Goal: Task Accomplishment & Management: Manage account settings

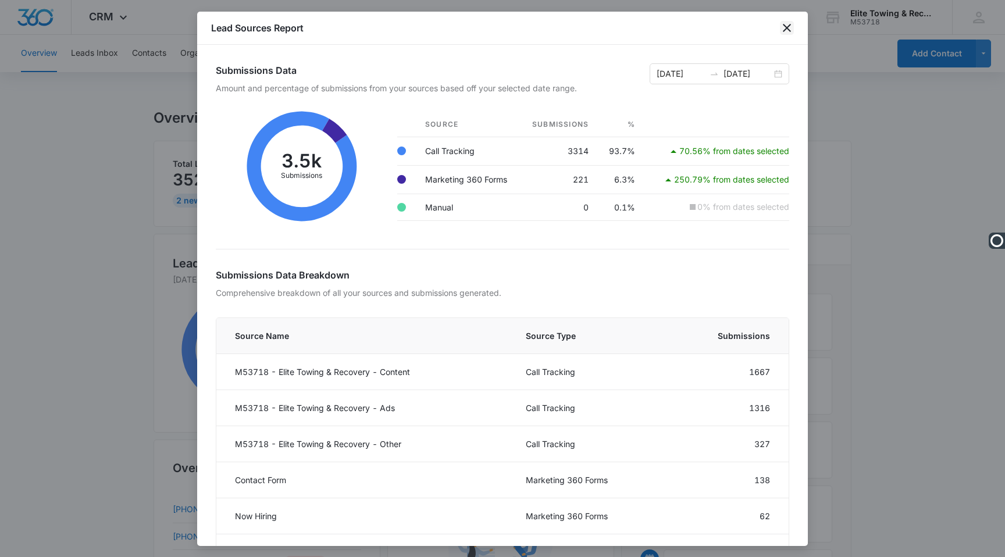
click at [788, 32] on icon "close" at bounding box center [787, 28] width 14 height 14
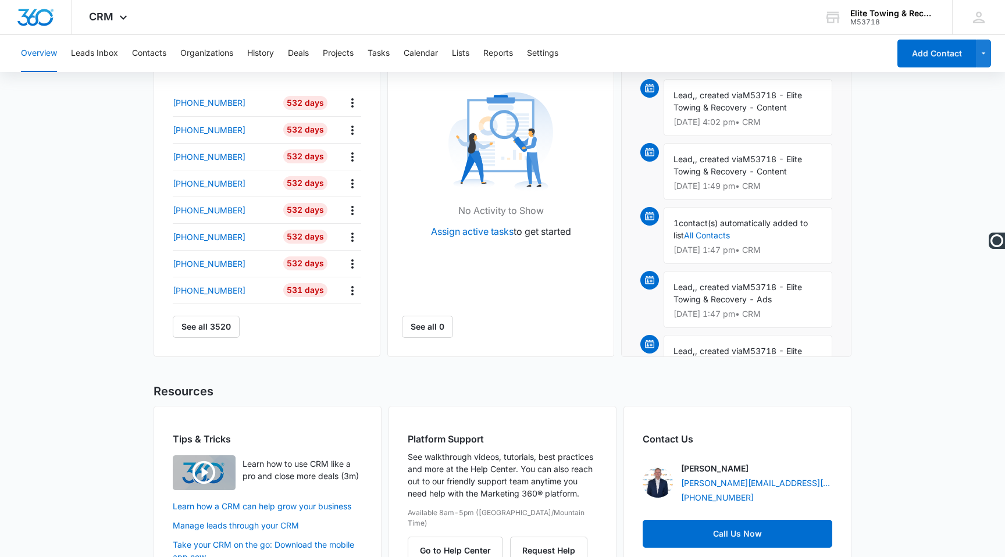
scroll to position [446, 0]
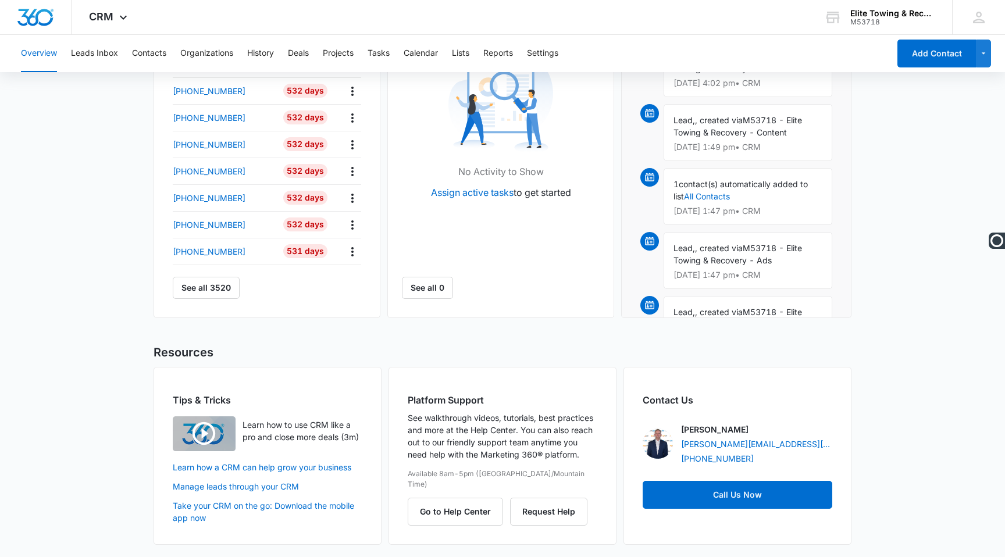
click at [206, 428] on img "button" at bounding box center [204, 434] width 63 height 35
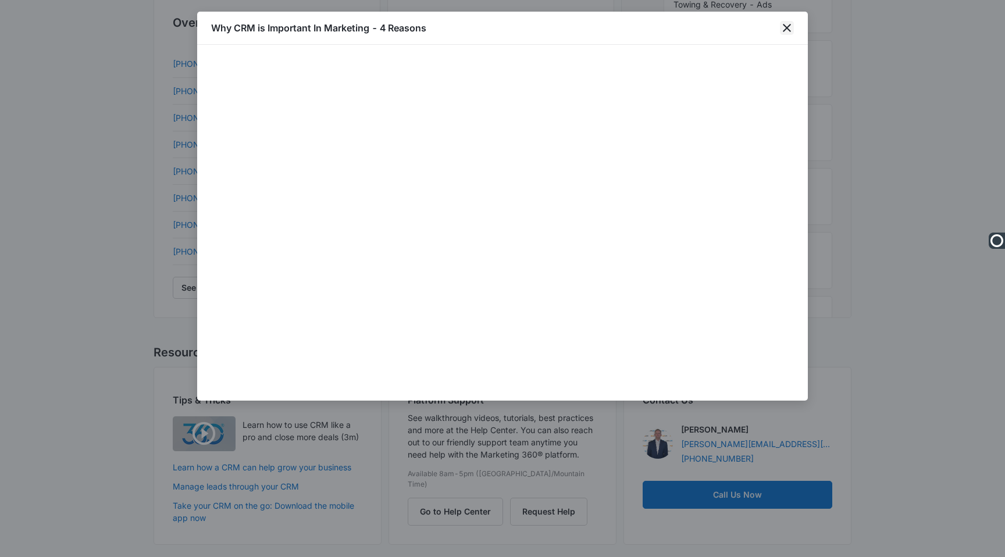
click at [784, 31] on icon "close" at bounding box center [787, 28] width 14 height 14
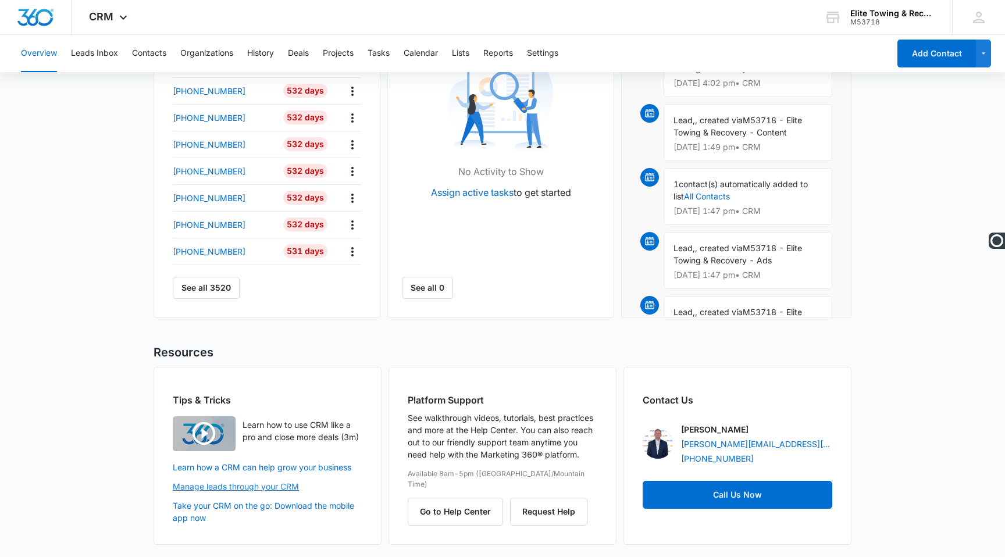
click at [229, 488] on link "Manage leads through your CRM" at bounding box center [268, 487] width 190 height 12
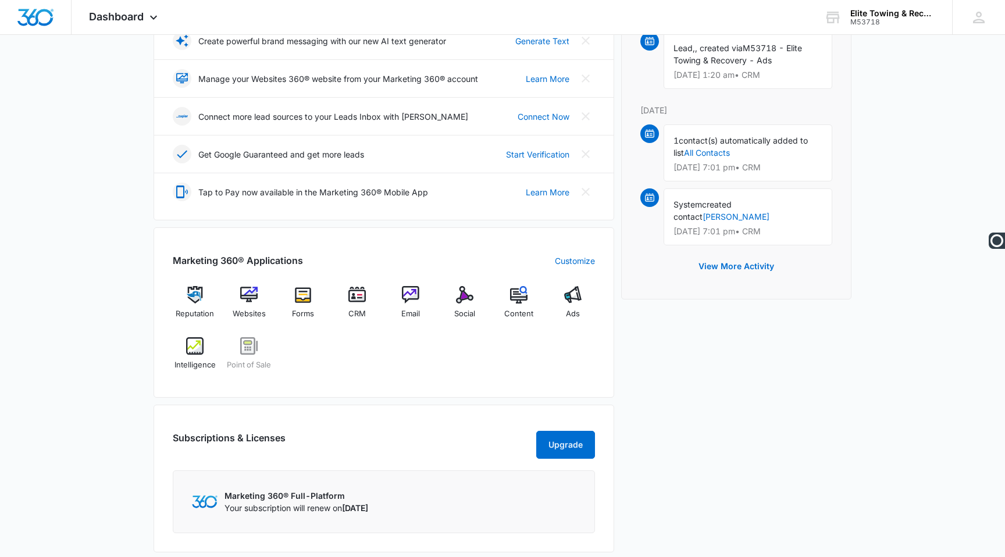
scroll to position [326, 0]
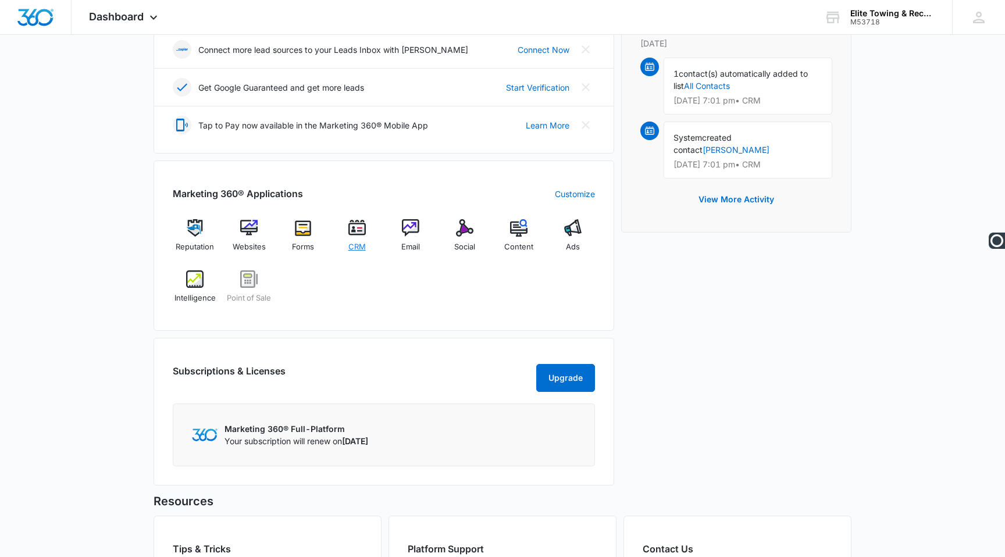
click at [350, 236] on img at bounding box center [356, 227] width 17 height 17
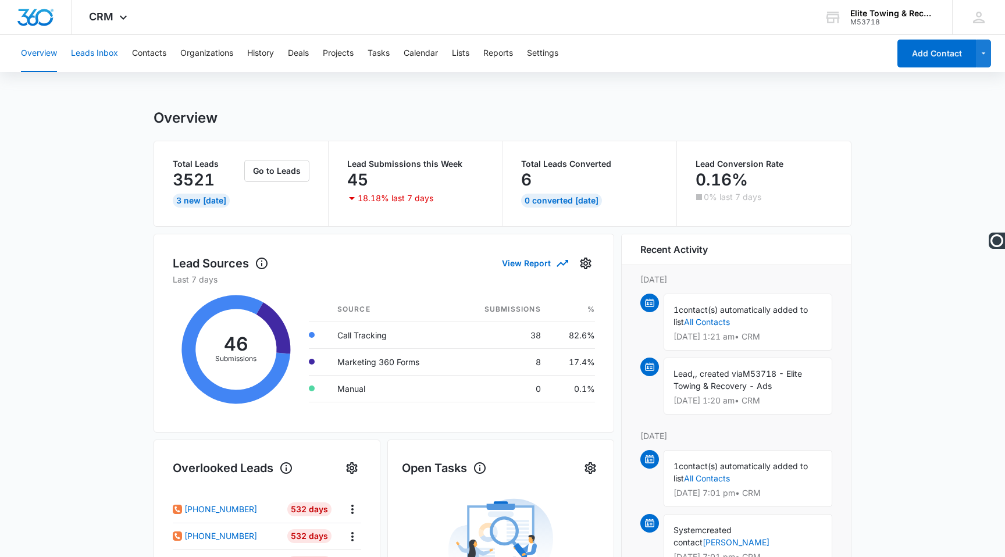
click at [84, 57] on button "Leads Inbox" at bounding box center [94, 53] width 47 height 37
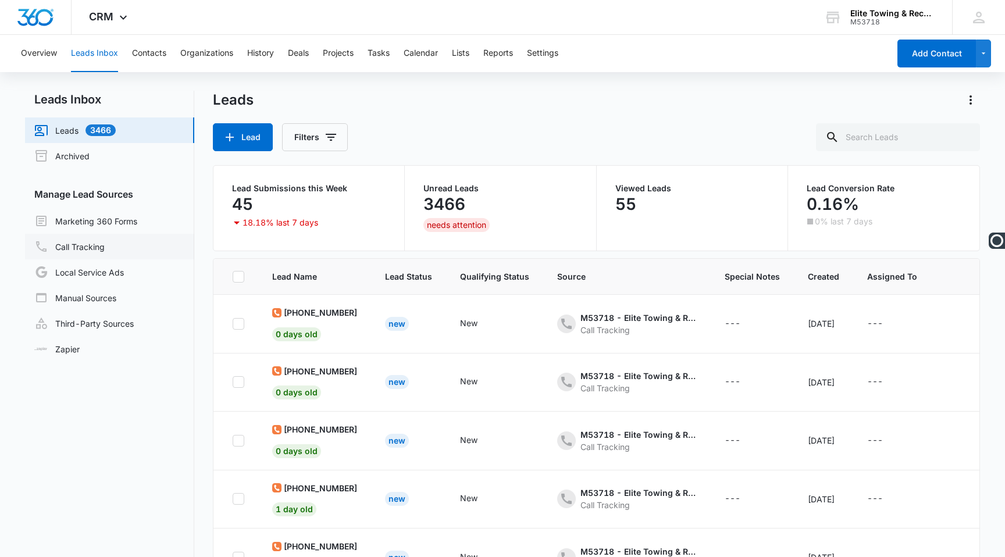
click at [74, 249] on link "Call Tracking" at bounding box center [69, 247] width 70 height 14
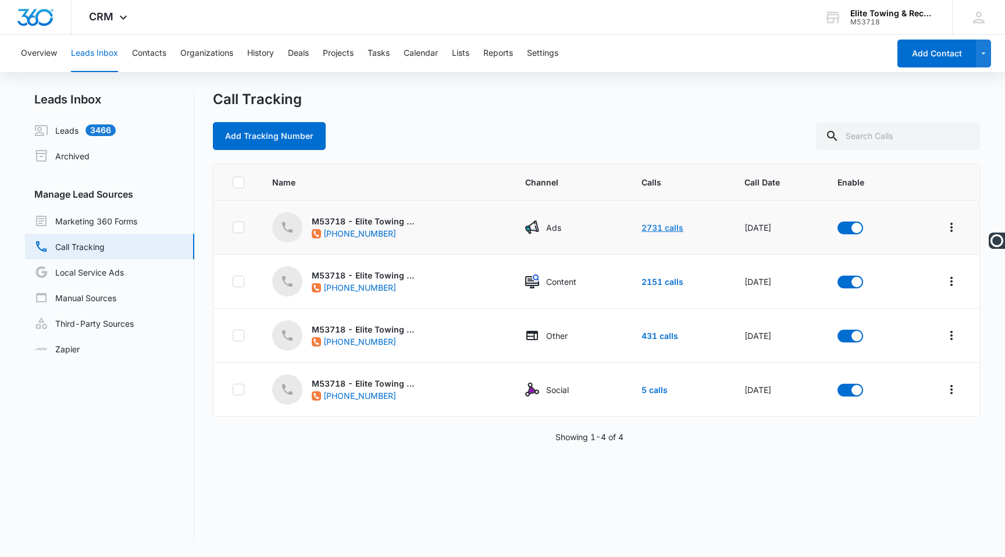
click at [654, 223] on link "2731 calls" at bounding box center [663, 228] width 42 height 10
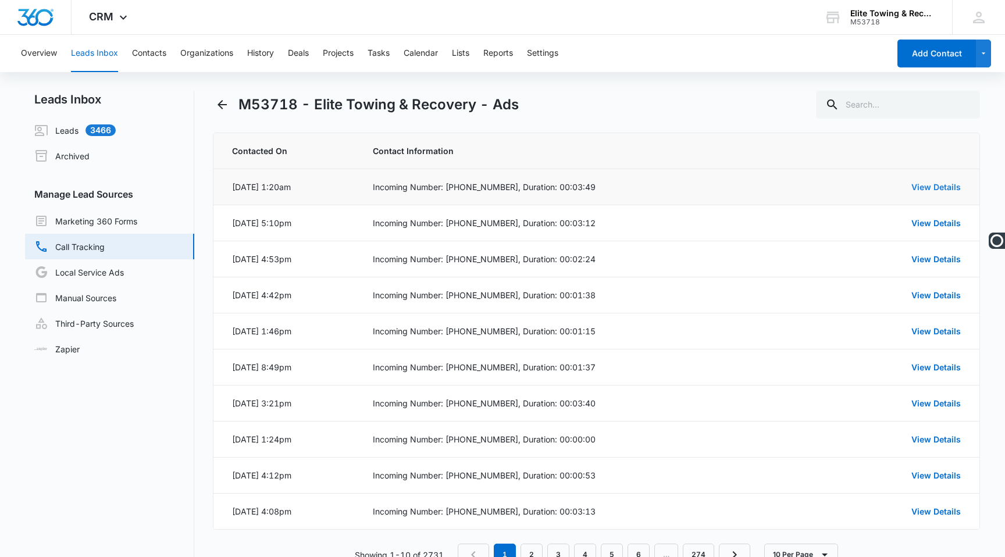
click at [921, 182] on link "View Details" at bounding box center [936, 187] width 49 height 10
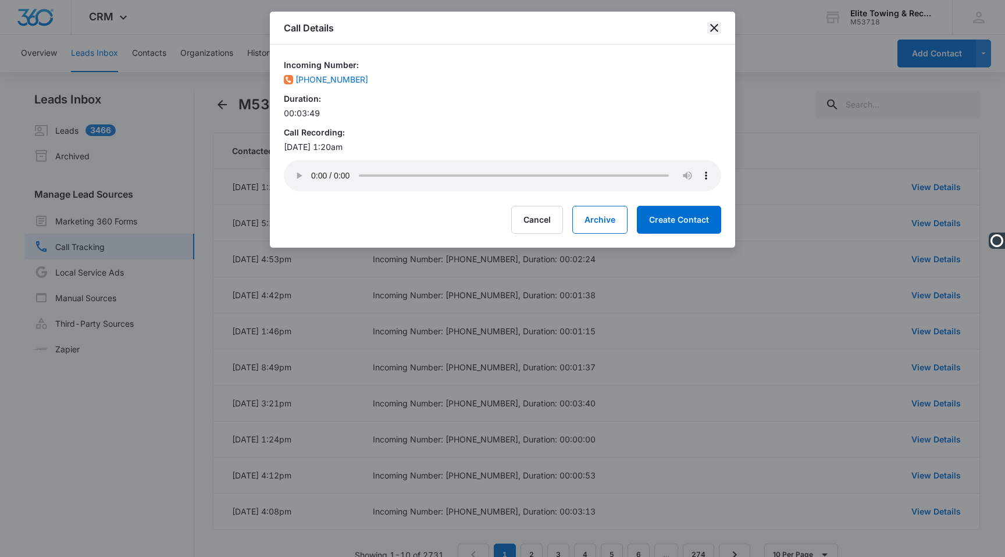
click at [719, 27] on icon "close" at bounding box center [714, 28] width 14 height 14
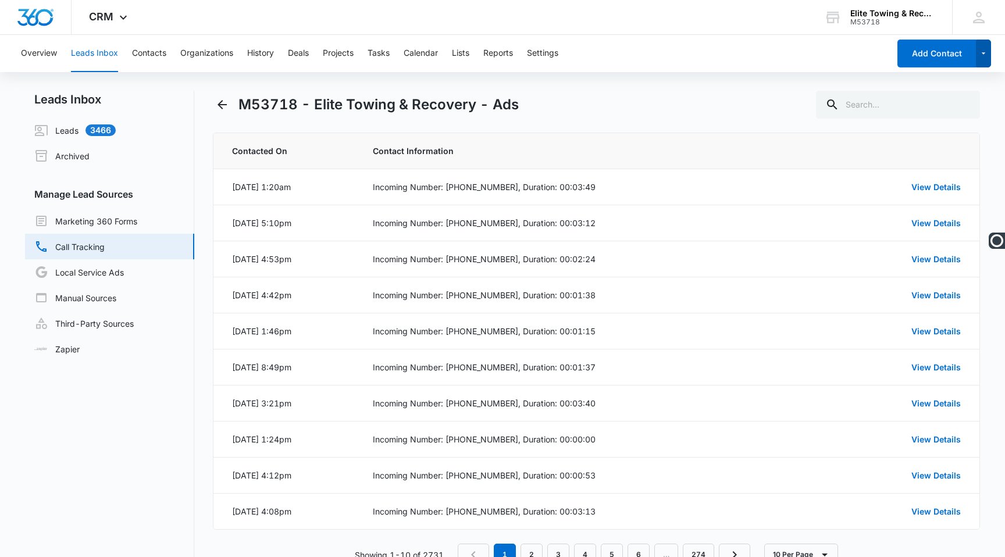
click at [984, 52] on icon "button" at bounding box center [984, 54] width 10 height 14
click at [698, 117] on div "M53718 - Elite Towing & Recovery - Ads" at bounding box center [596, 105] width 767 height 28
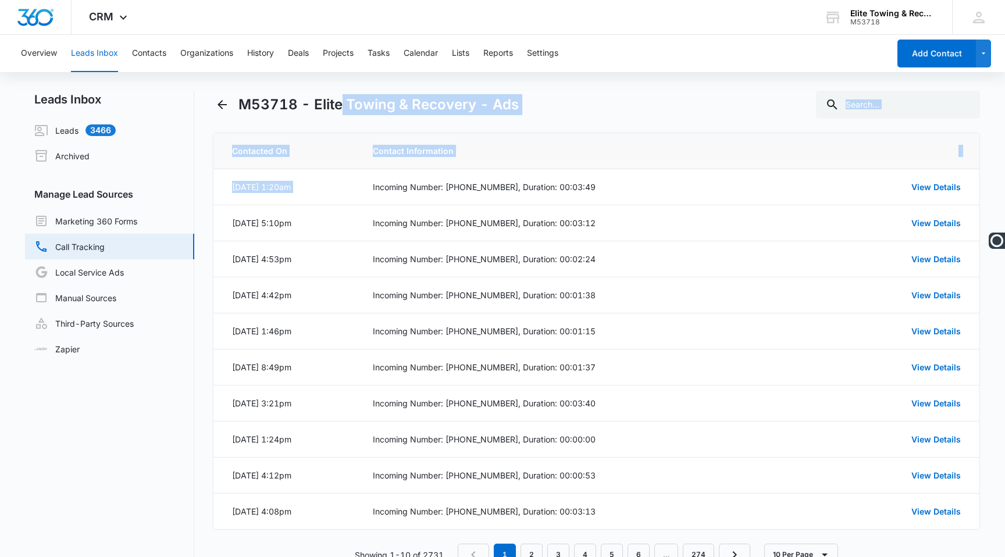
drag, startPoint x: 361, startPoint y: 189, endPoint x: 341, endPoint y: 111, distance: 79.9
click at [341, 112] on div "M53718 - Elite Towing & Recovery - Ads Contacted On Contact Information Aug 12,…" at bounding box center [596, 335] width 767 height 489
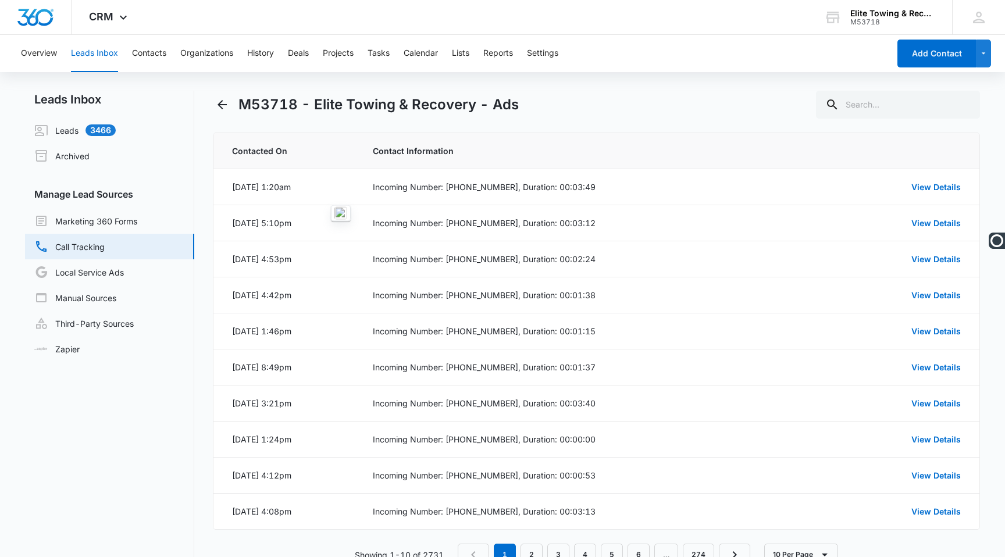
click at [173, 95] on h2 "Leads Inbox" at bounding box center [109, 99] width 169 height 17
click at [151, 55] on button "Contacts" at bounding box center [149, 53] width 34 height 37
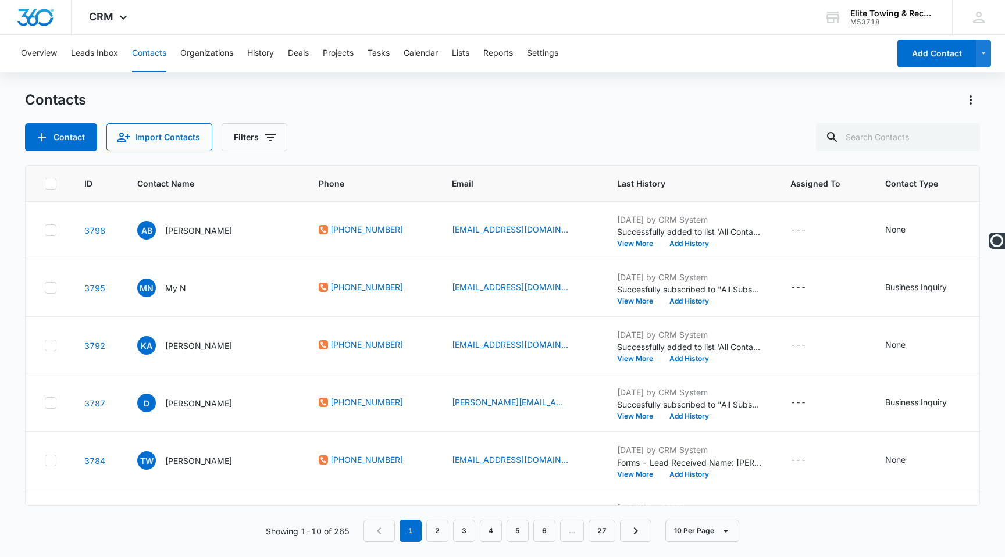
click at [52, 186] on icon at bounding box center [50, 184] width 10 height 10
click at [45, 184] on input "checkbox" at bounding box center [44, 183] width 1 height 1
checkbox input "true"
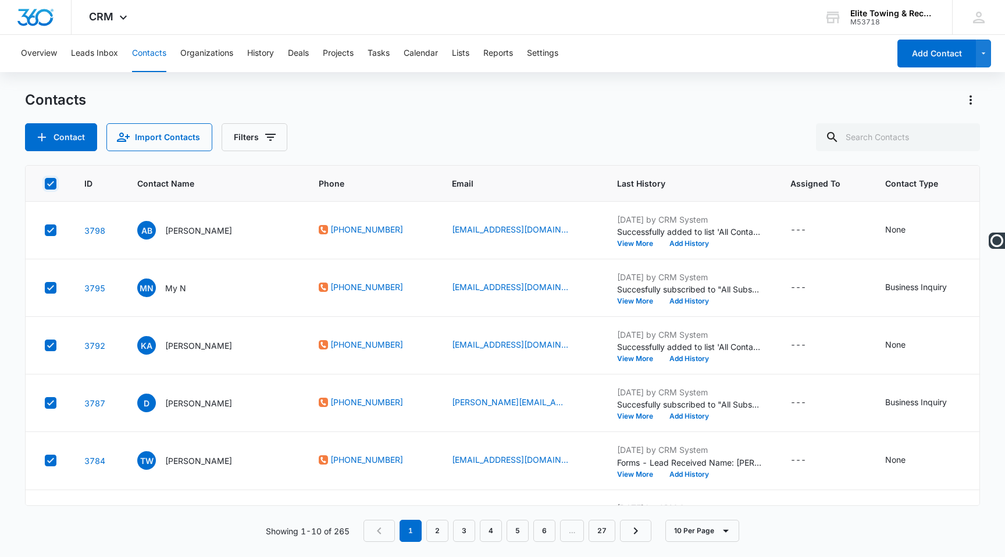
checkbox input "true"
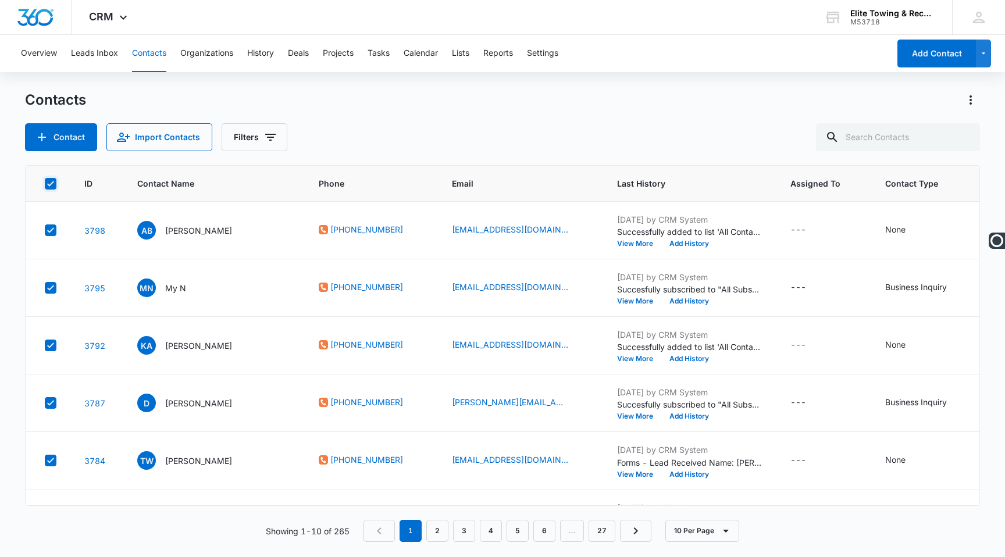
checkbox input "true"
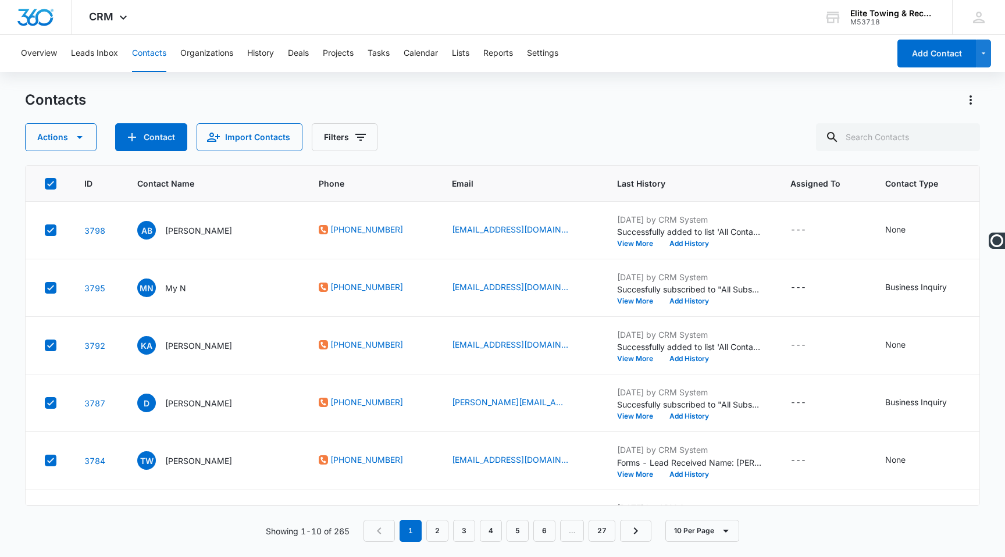
click at [52, 186] on icon at bounding box center [50, 184] width 10 height 10
click at [45, 184] on input "checkbox" at bounding box center [44, 183] width 1 height 1
checkbox input "false"
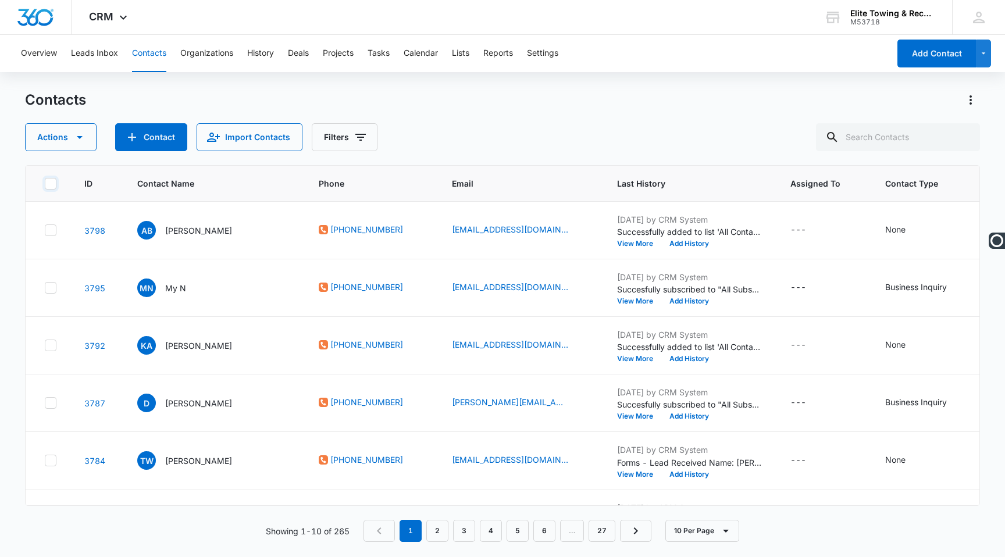
checkbox input "false"
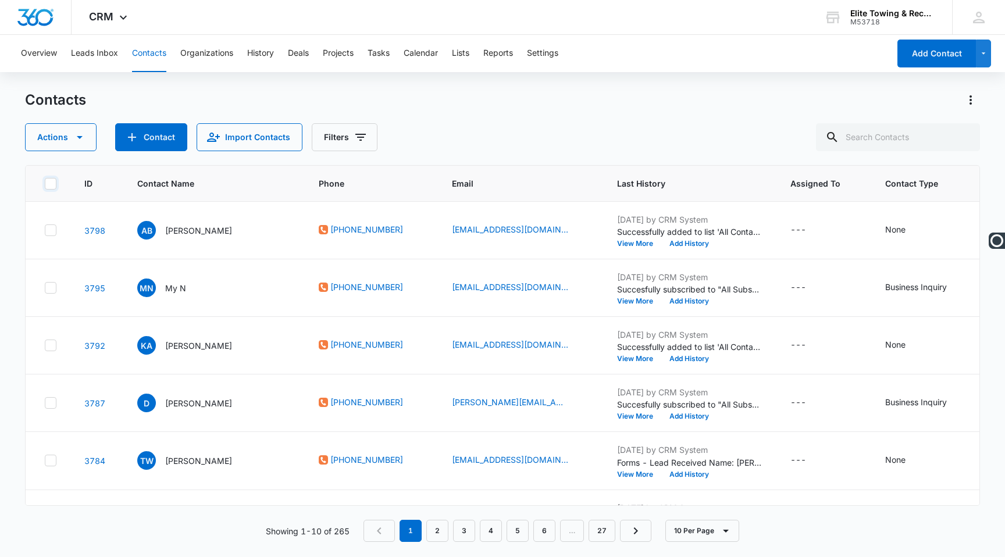
checkbox input "false"
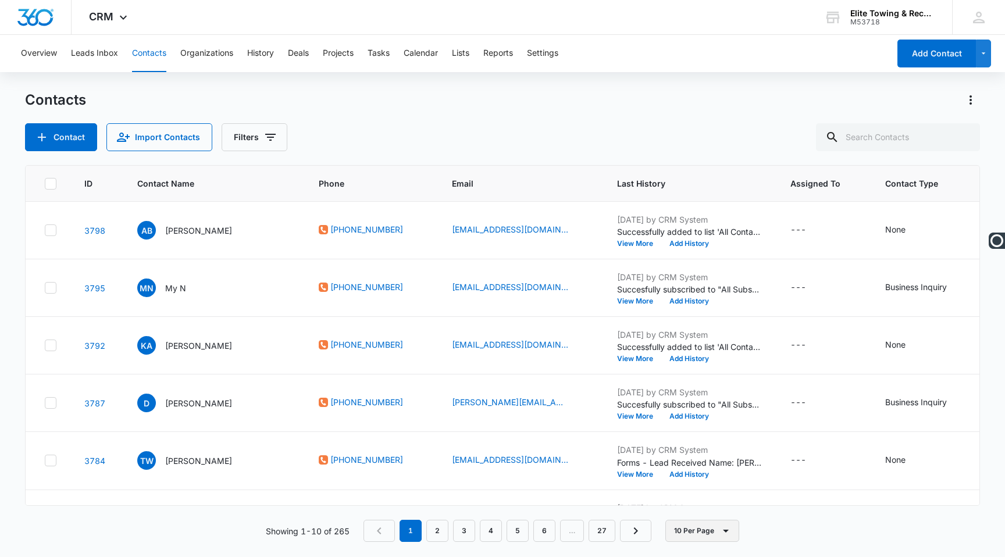
click at [695, 525] on button "10 Per Page" at bounding box center [703, 531] width 74 height 22
click at [696, 499] on div "50 Per Page" at bounding box center [705, 497] width 48 height 8
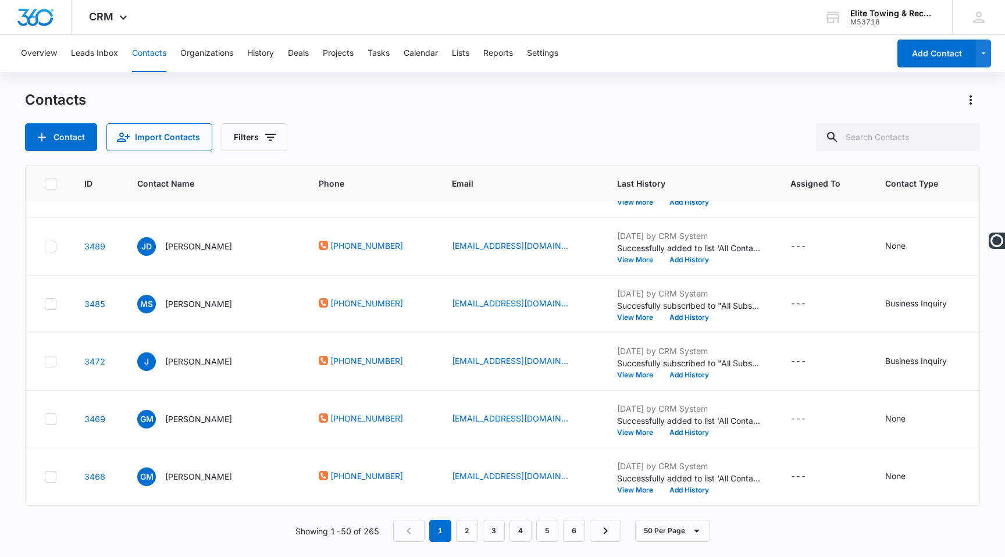
scroll to position [2886, 0]
click at [262, 52] on button "History" at bounding box center [260, 53] width 27 height 37
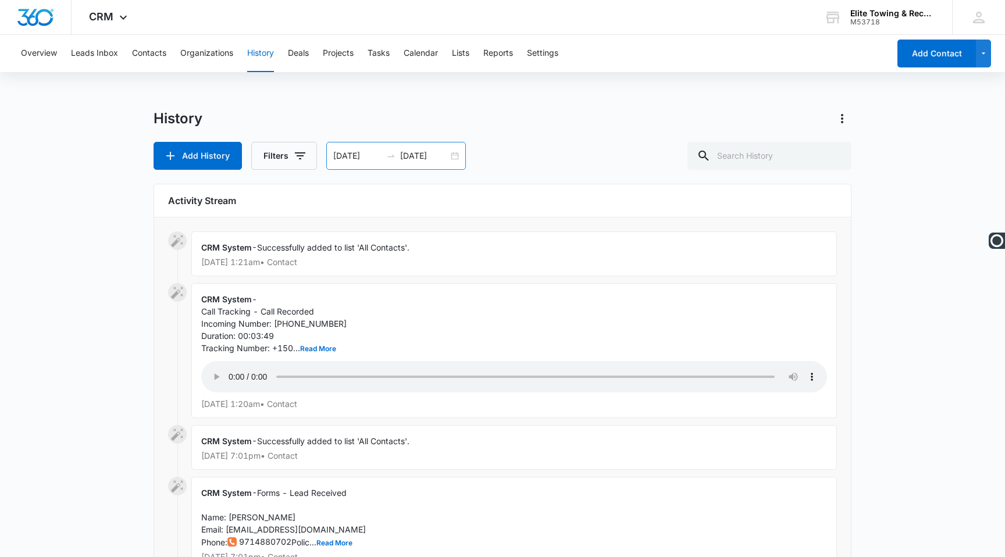
click at [382, 157] on div at bounding box center [391, 155] width 19 height 9
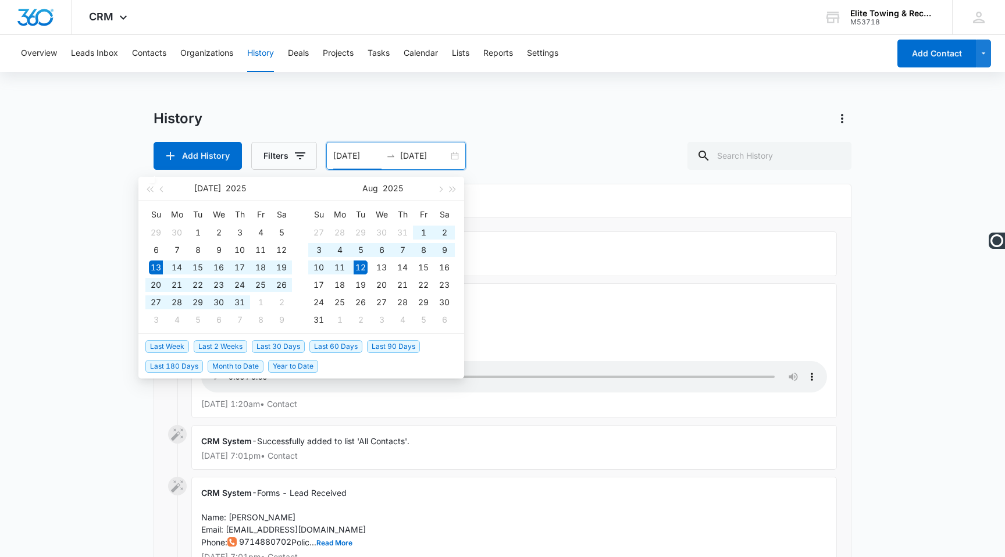
type input "07/13/2025"
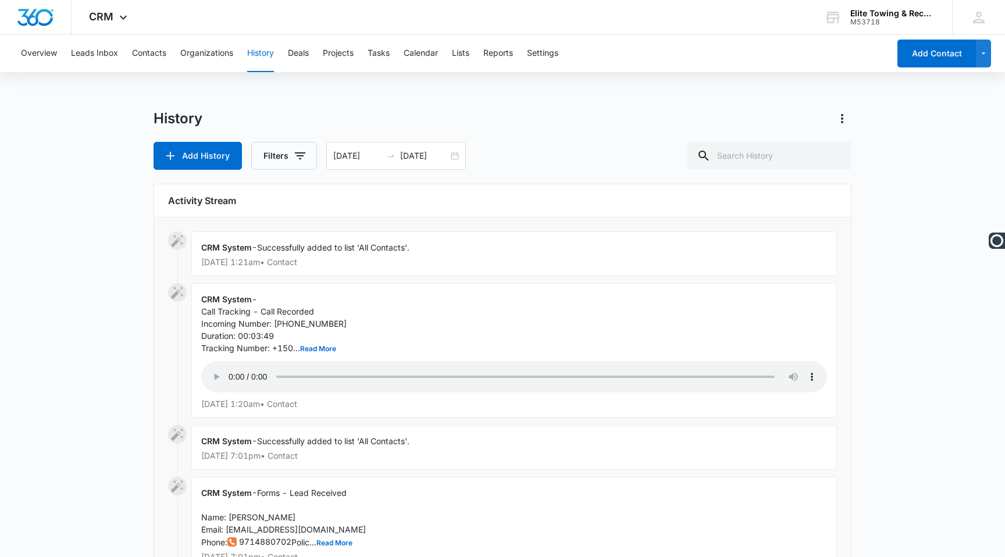
click at [182, 294] on icon at bounding box center [177, 293] width 14 height 14
click at [178, 285] on span at bounding box center [177, 292] width 19 height 19
click at [178, 289] on icon at bounding box center [177, 293] width 14 height 14
click at [179, 240] on icon at bounding box center [177, 241] width 12 height 12
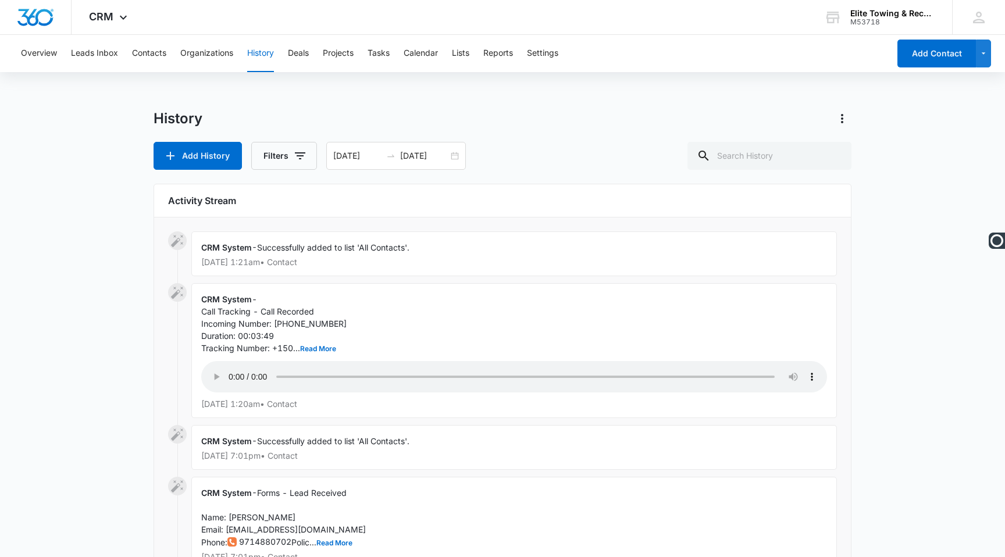
click at [241, 248] on span "CRM System" at bounding box center [226, 248] width 51 height 10
click at [83, 51] on button "Leads Inbox" at bounding box center [94, 53] width 47 height 37
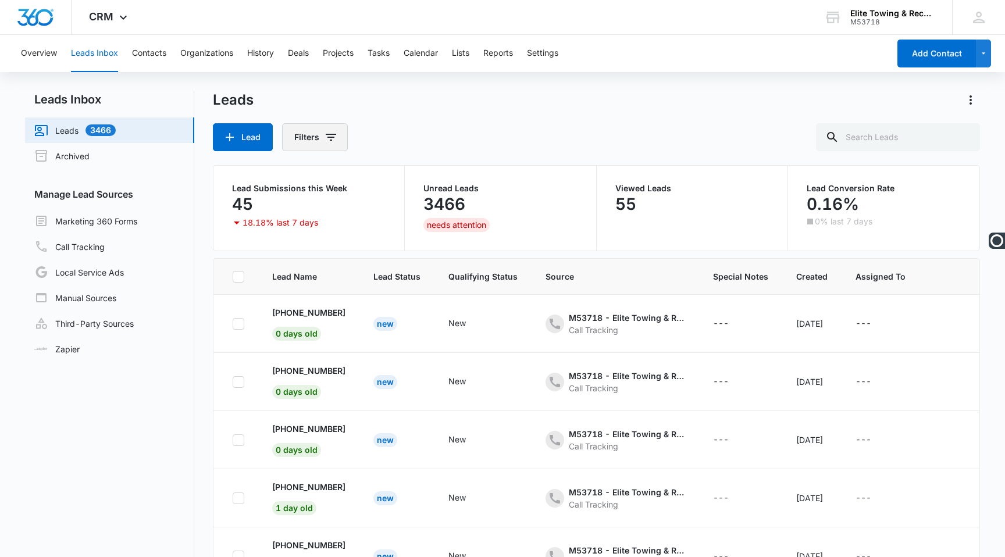
click at [307, 144] on button "Filters" at bounding box center [315, 137] width 66 height 28
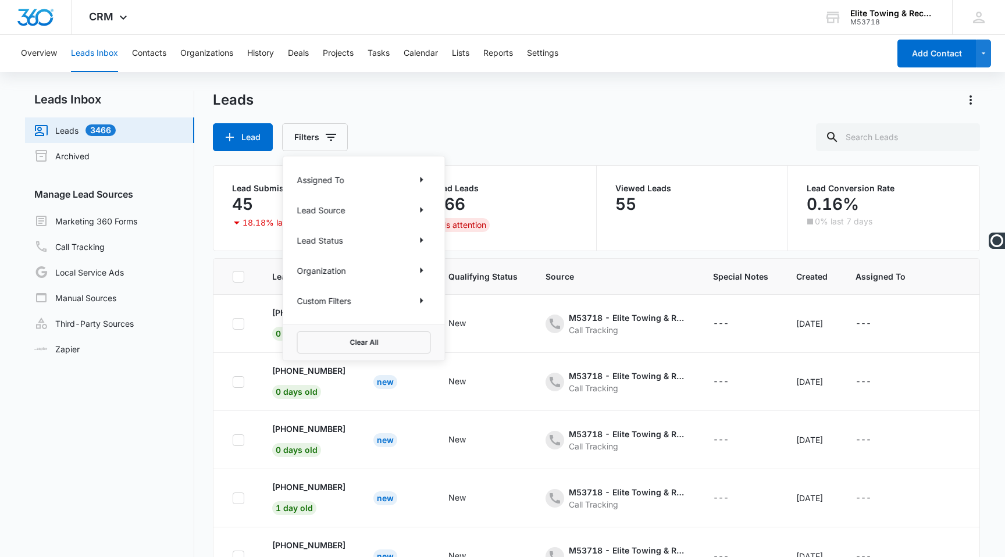
click at [327, 210] on p "Lead Source" at bounding box center [321, 210] width 48 height 12
click at [425, 210] on icon "Show Lead Source filters" at bounding box center [422, 210] width 14 height 14
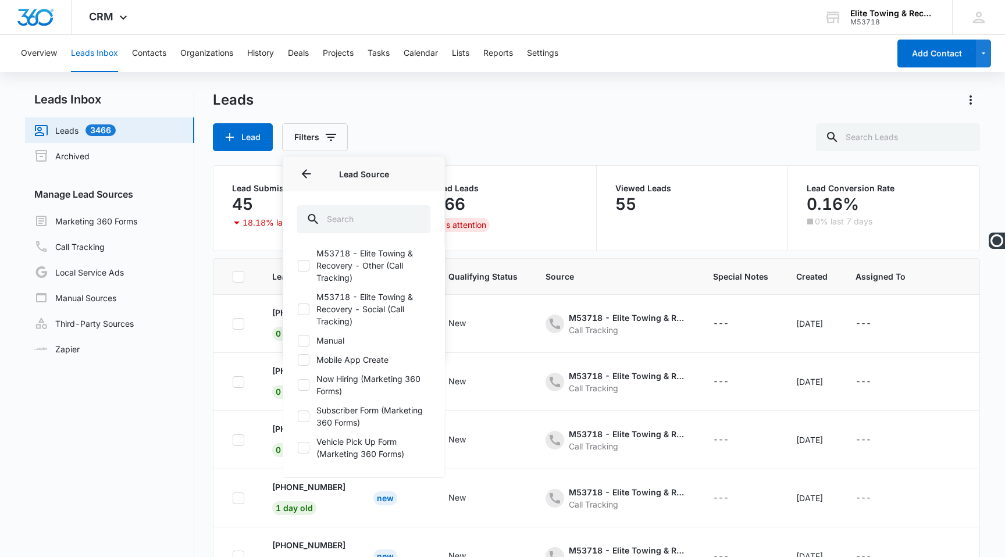
scroll to position [279, 0]
click at [186, 412] on nav "Leads Inbox Leads 3466 Archived Manage Lead Sources Marketing 360 Forms Call Tr…" at bounding box center [109, 363] width 169 height 545
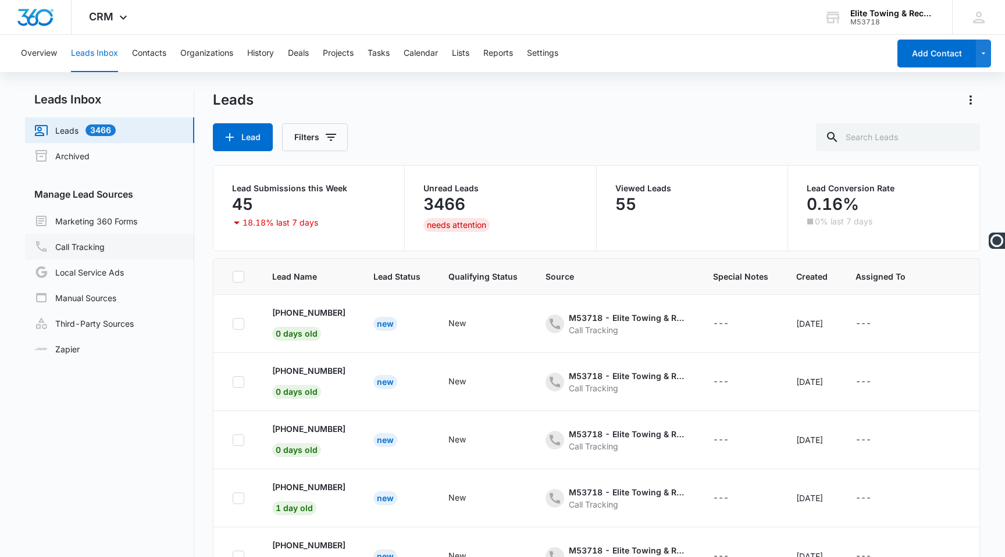
click at [89, 241] on link "Call Tracking" at bounding box center [69, 247] width 70 height 14
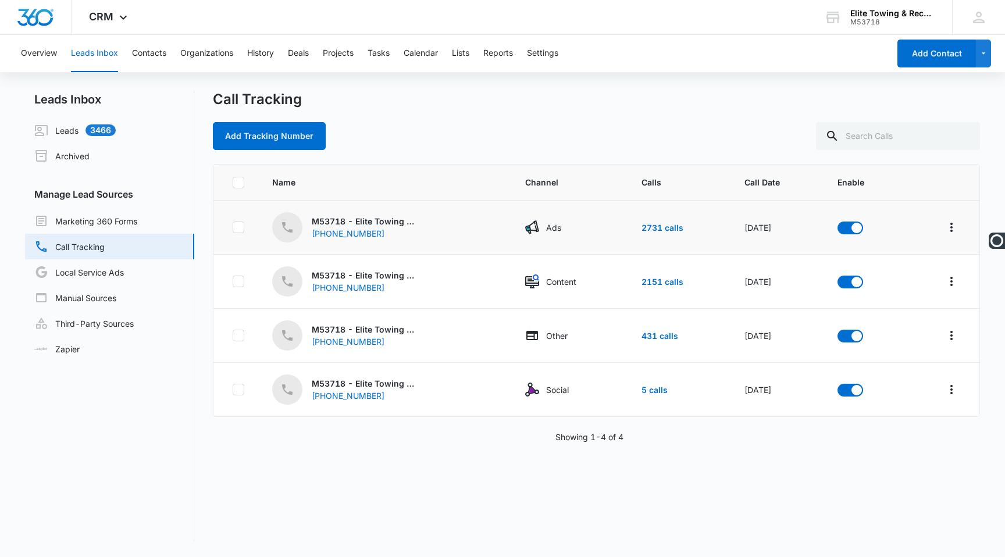
click at [235, 224] on icon at bounding box center [238, 227] width 10 height 10
click at [233, 227] on input "checkbox" at bounding box center [232, 227] width 1 height 1
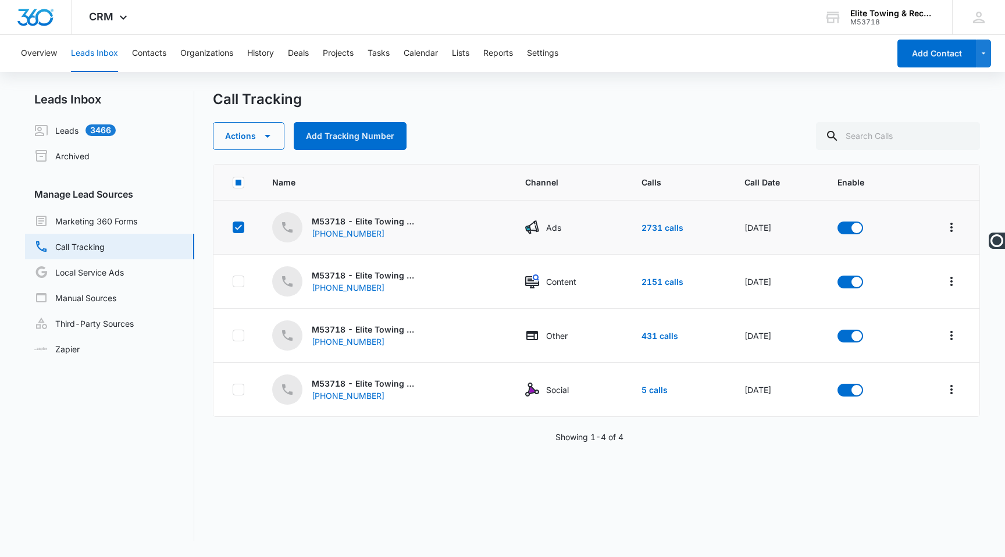
click at [235, 224] on icon at bounding box center [238, 227] width 10 height 10
click at [233, 227] on input "checkbox" at bounding box center [232, 227] width 1 height 1
checkbox input "false"
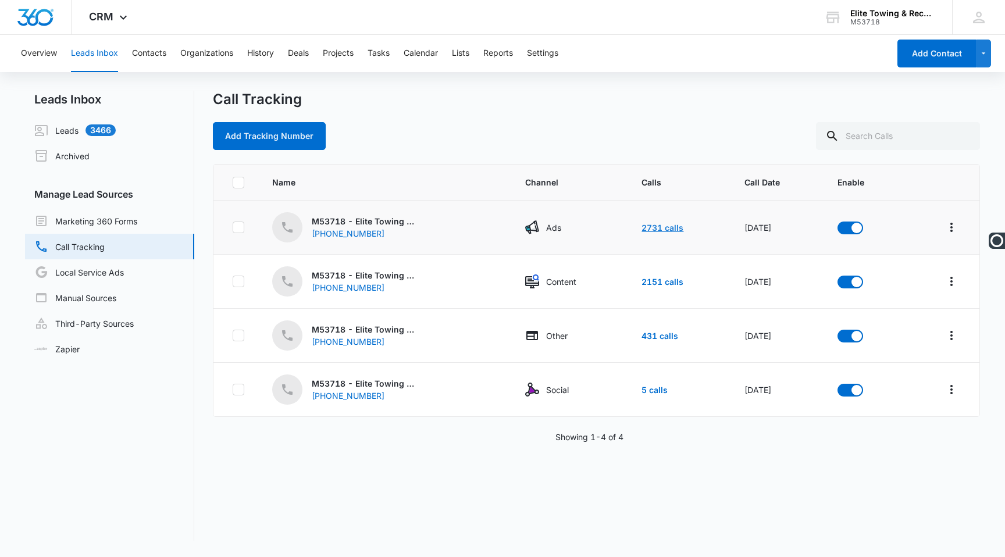
click at [656, 228] on link "2731 calls" at bounding box center [663, 228] width 42 height 10
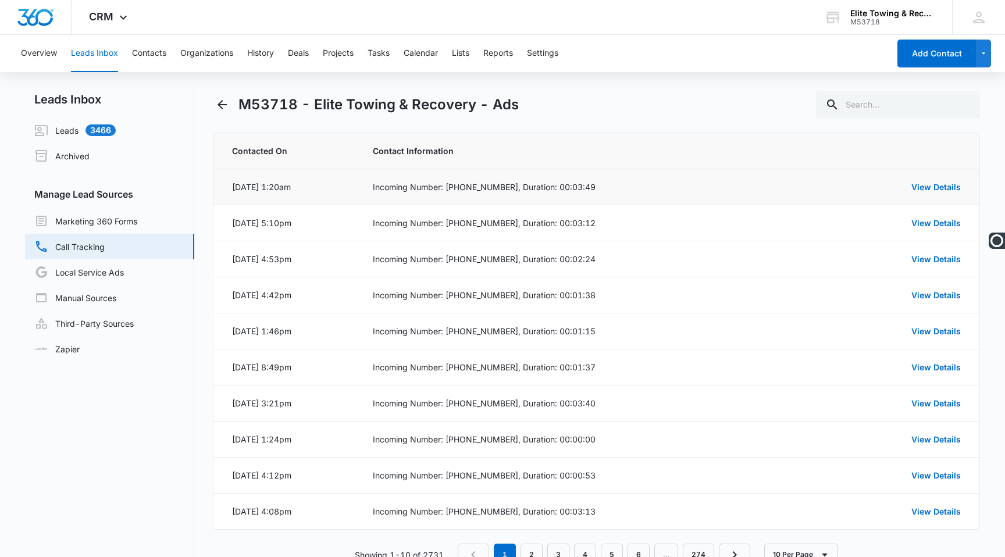
click at [278, 189] on div "Aug 12, 2025 at 1:20am" at bounding box center [261, 187] width 59 height 12
click at [981, 56] on icon "button" at bounding box center [984, 54] width 10 height 14
click at [703, 147] on span "Contact Information" at bounding box center [593, 151] width 440 height 12
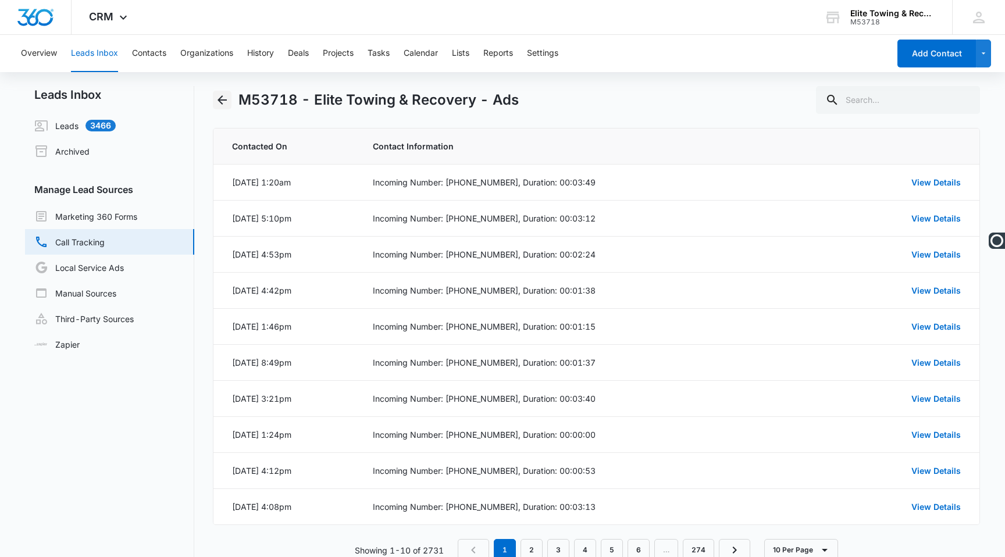
click at [219, 96] on icon "Back" at bounding box center [222, 100] width 14 height 14
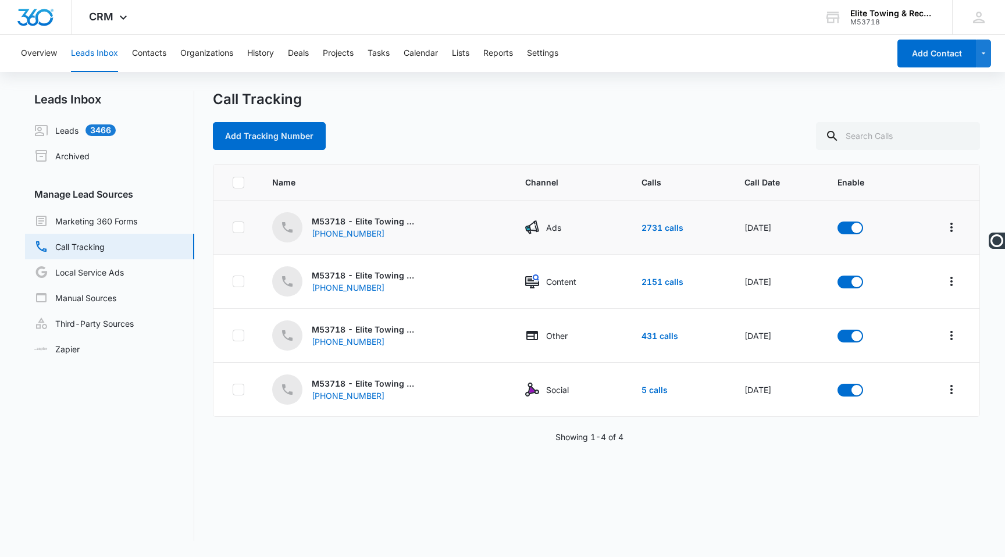
click at [232, 227] on label at bounding box center [238, 228] width 12 height 12
click at [232, 227] on input "checkbox" at bounding box center [232, 227] width 1 height 1
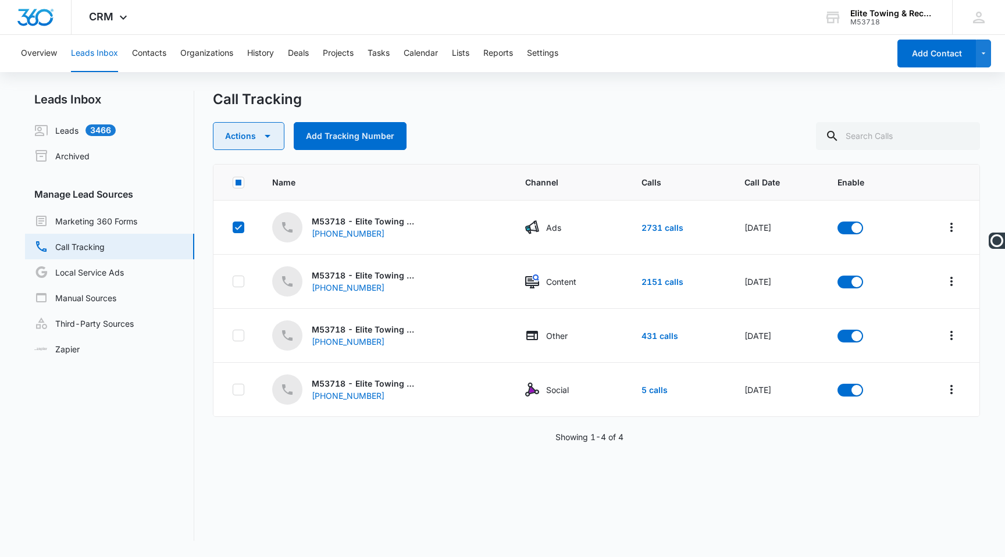
click at [280, 126] on button "Actions" at bounding box center [249, 136] width 72 height 28
click at [414, 106] on div "Call Tracking" at bounding box center [596, 99] width 767 height 17
click at [494, 116] on div "Call Tracking Actions Add Tracking Number" at bounding box center [596, 120] width 767 height 59
click at [938, 227] on td at bounding box center [941, 228] width 75 height 54
click at [954, 226] on icon "Overflow Menu" at bounding box center [952, 228] width 14 height 14
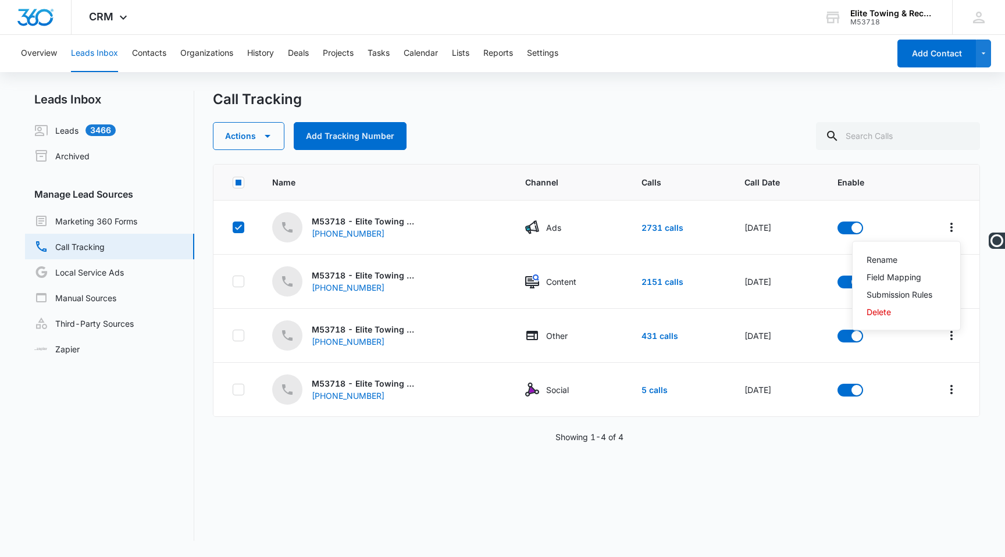
click at [887, 162] on div "Call Tracking Actions Add Tracking Number Name Channel Calls Call Date Enable M…" at bounding box center [596, 316] width 767 height 450
click at [468, 246] on td "M53718 - Elite Towing & Recovery - Ads (503) 272-1935" at bounding box center [384, 228] width 253 height 54
click at [359, 234] on div "(503) 272-1935" at bounding box center [358, 233] width 93 height 12
click at [236, 226] on icon at bounding box center [238, 227] width 10 height 10
click at [233, 227] on input "checkbox" at bounding box center [232, 227] width 1 height 1
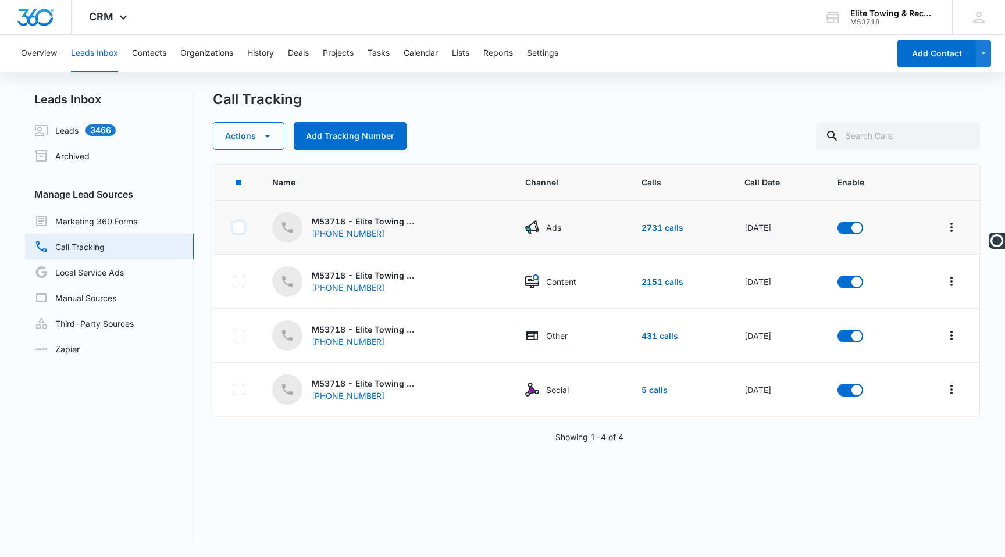
checkbox input "false"
click at [279, 222] on span at bounding box center [287, 227] width 30 height 30
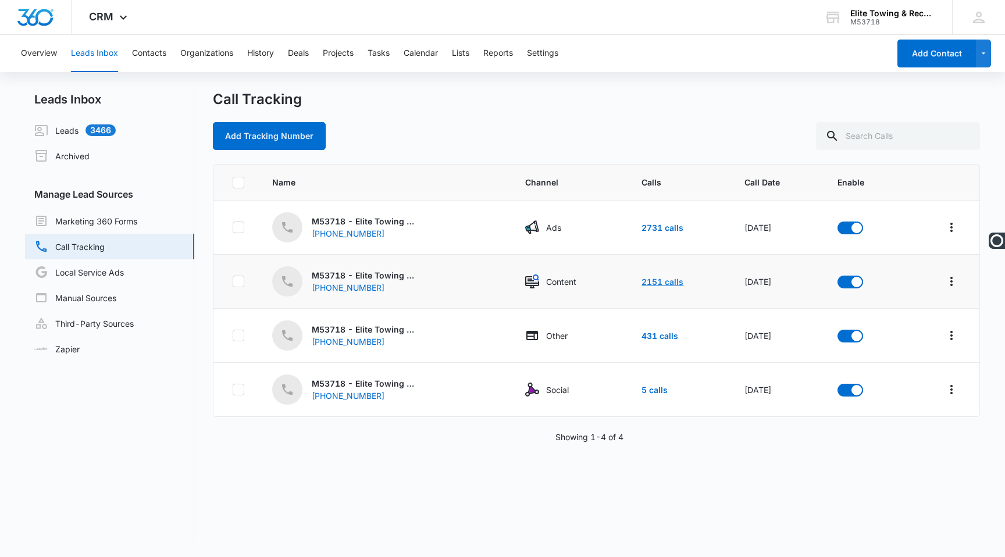
click at [645, 285] on link "2151 calls" at bounding box center [663, 282] width 42 height 10
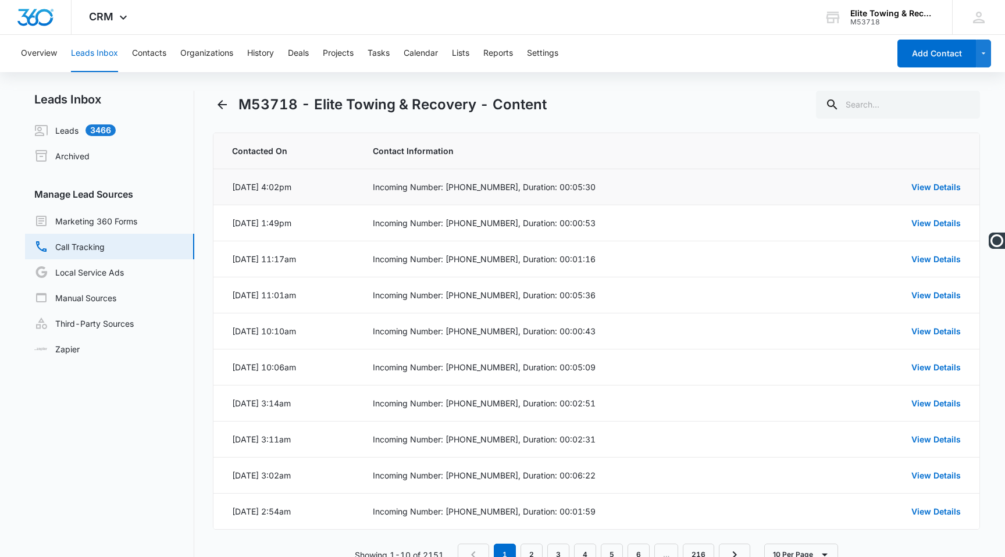
click at [258, 186] on div "Aug 11, 2025 at 4:02pm" at bounding box center [261, 187] width 59 height 12
click at [90, 271] on link "Local Service Ads" at bounding box center [79, 272] width 90 height 14
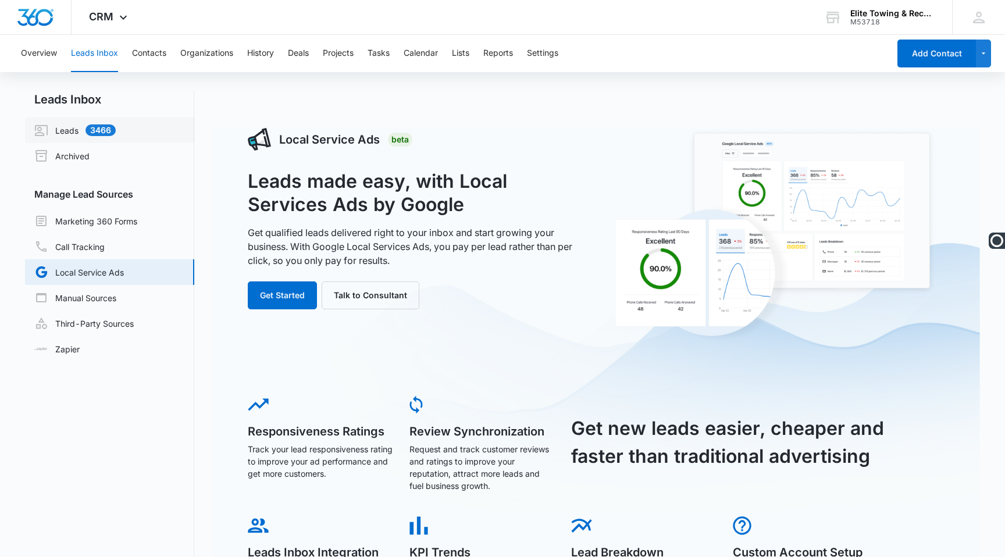
click at [76, 127] on link "Leads 3466" at bounding box center [74, 130] width 81 height 14
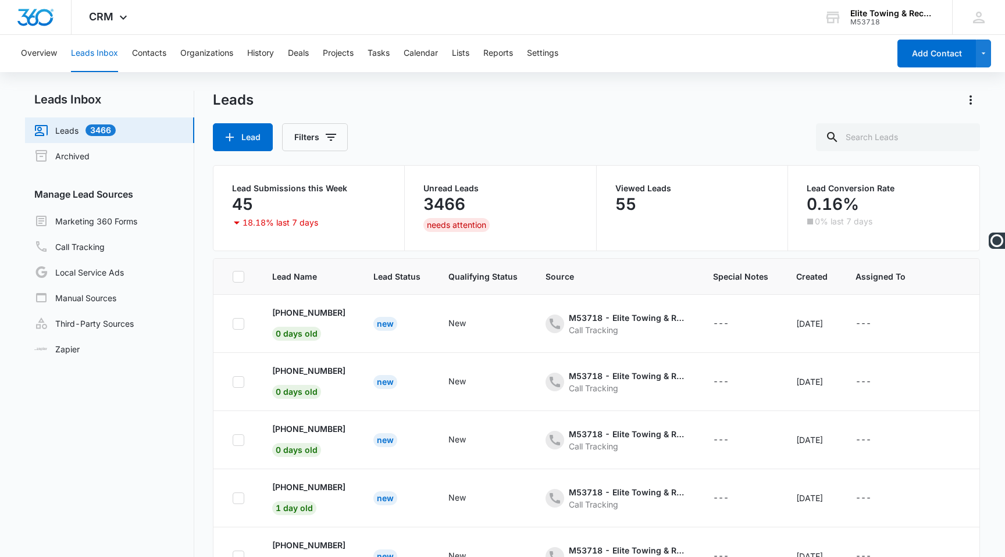
click at [241, 274] on icon at bounding box center [238, 276] width 7 height 5
click at [233, 276] on input "checkbox" at bounding box center [232, 276] width 1 height 1
checkbox input "true"
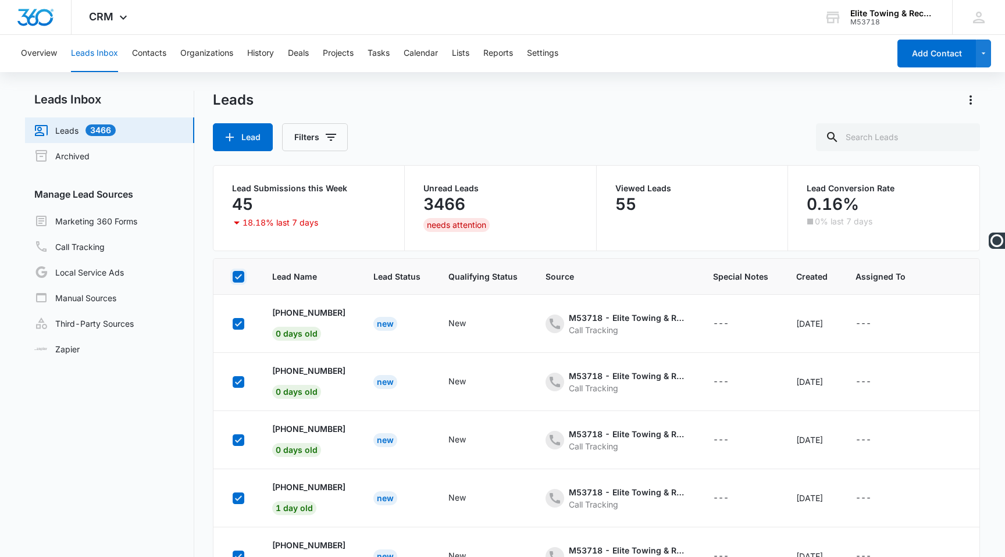
checkbox input "true"
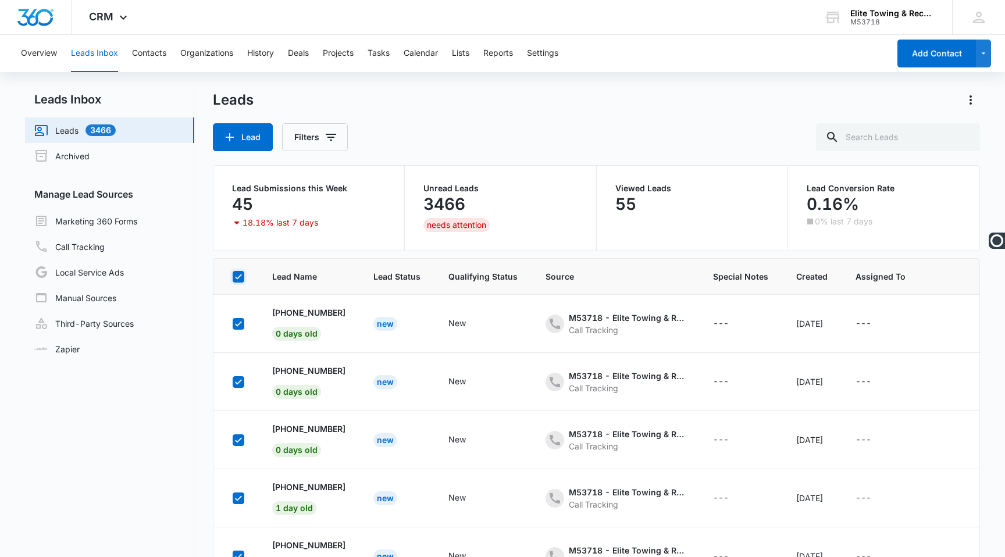
checkbox input "true"
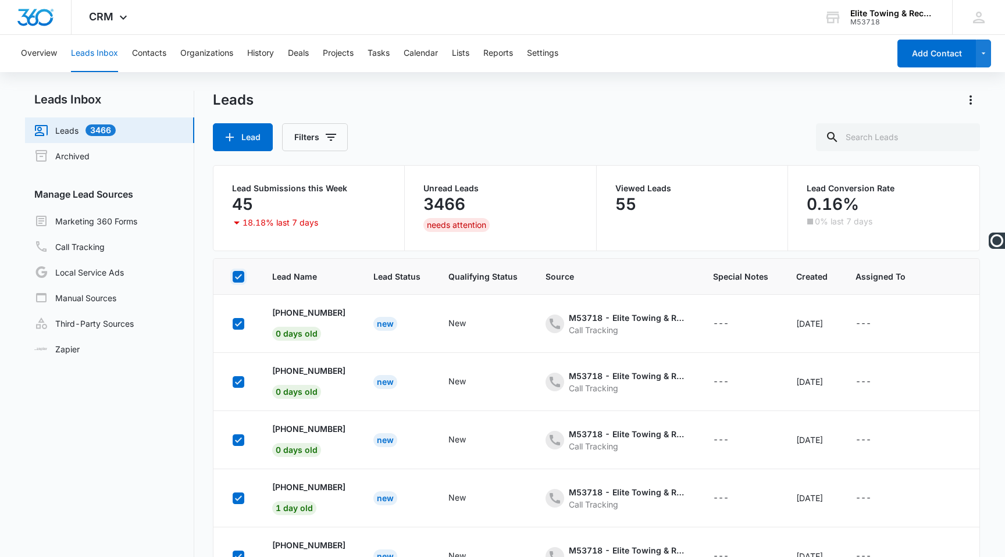
checkbox input "true"
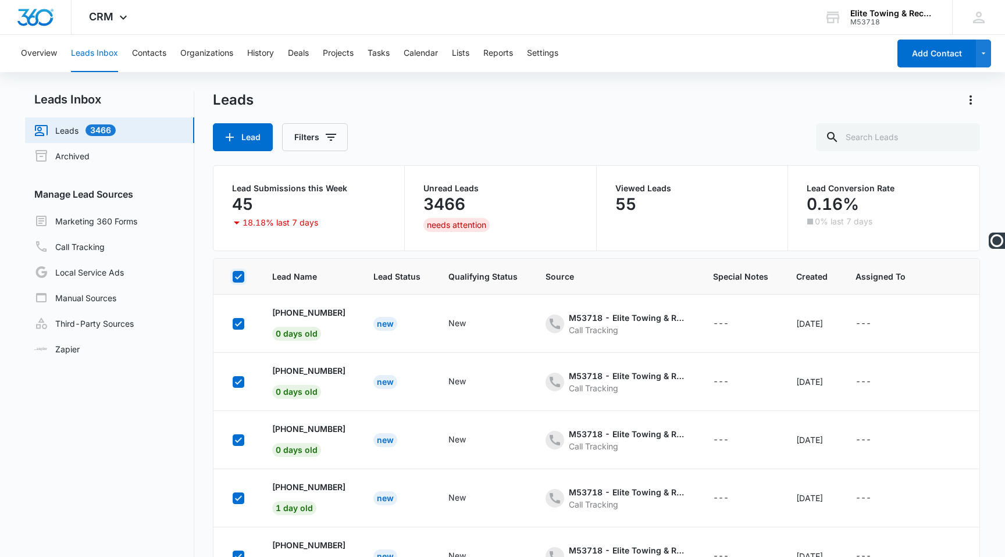
checkbox input "true"
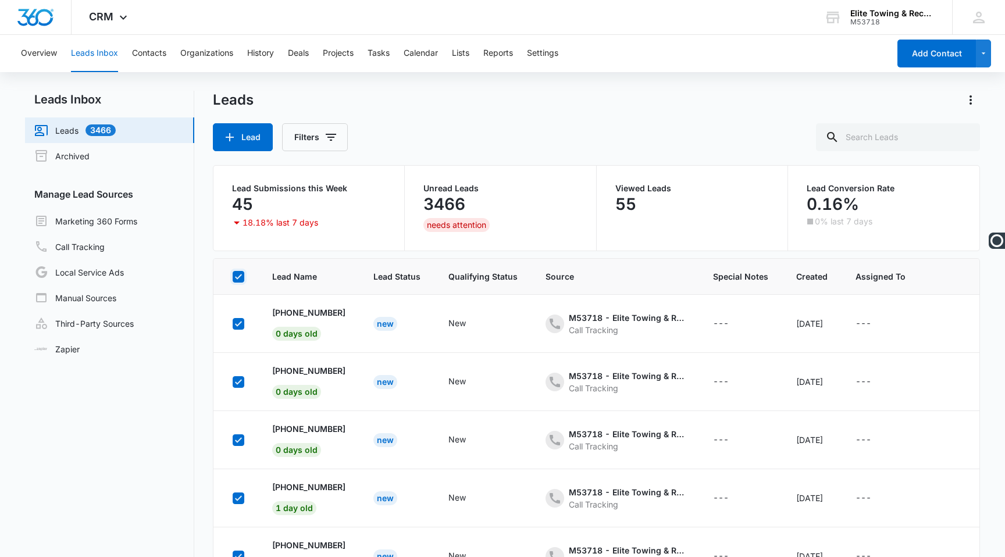
checkbox input "true"
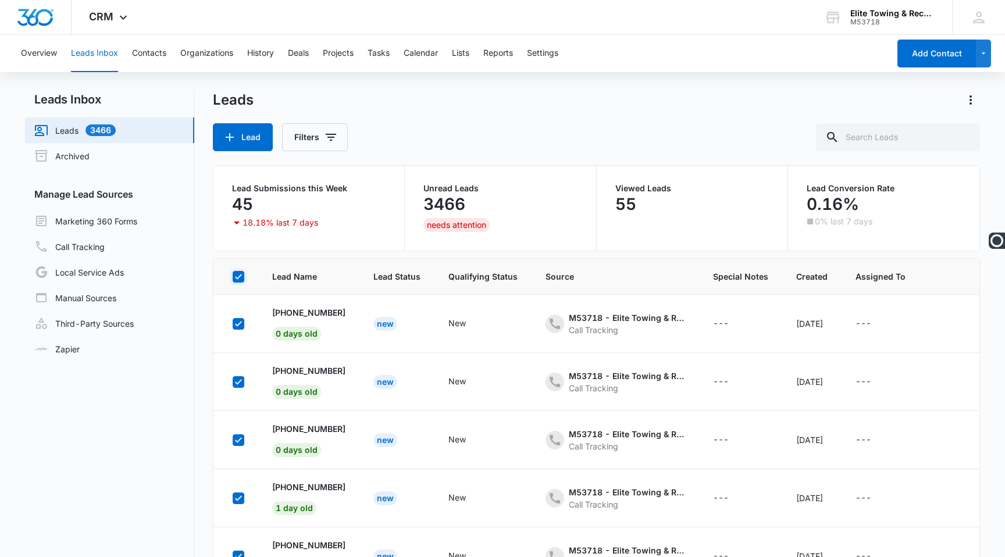
checkbox input "true"
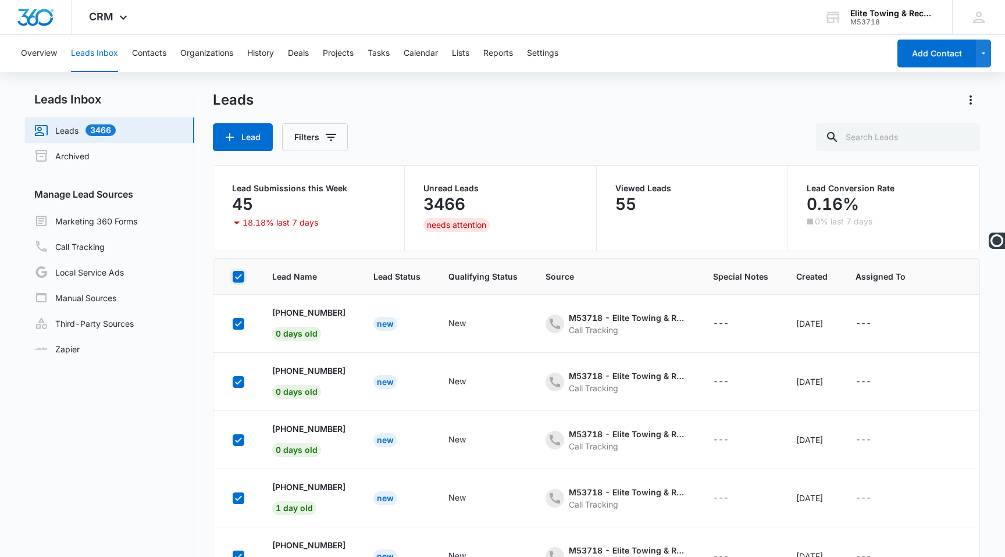
checkbox input "true"
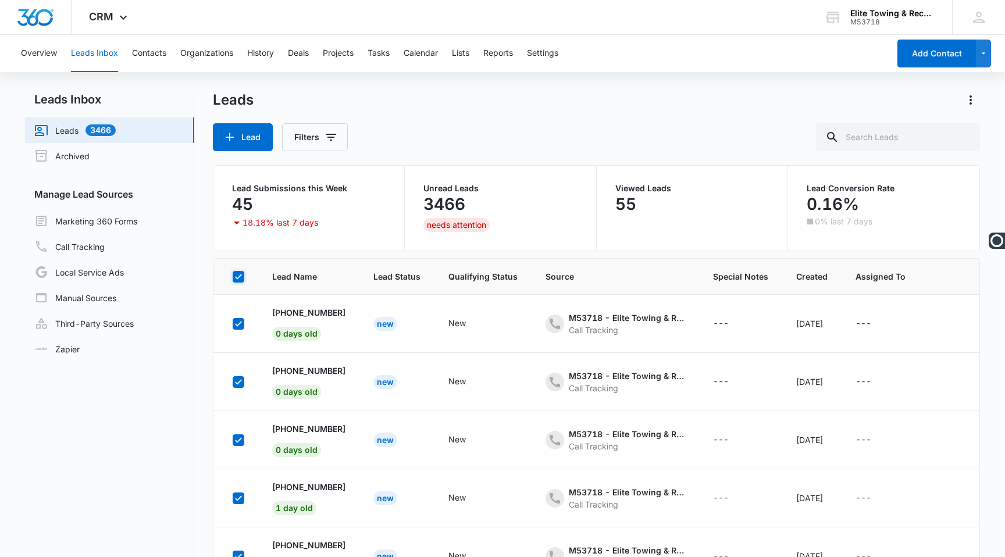
checkbox input "true"
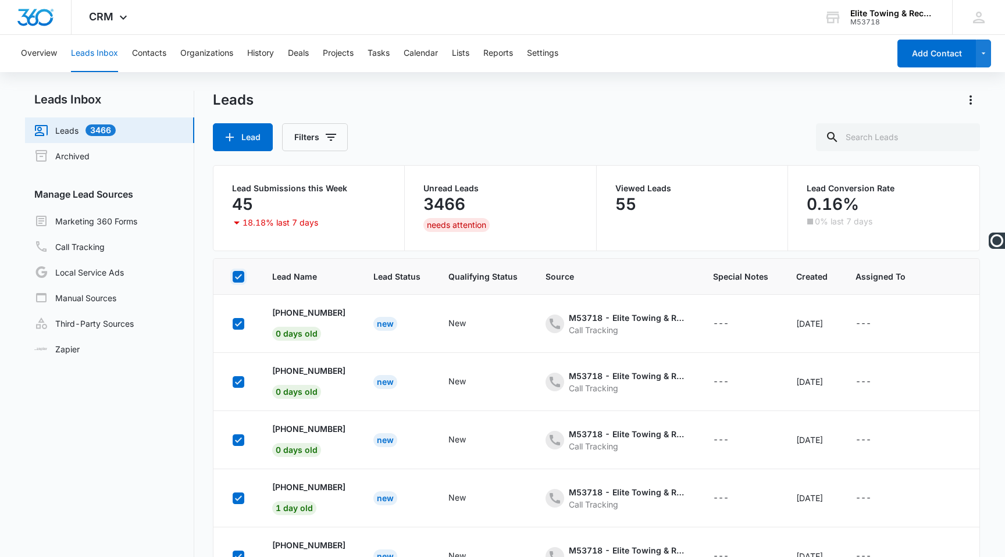
checkbox input "true"
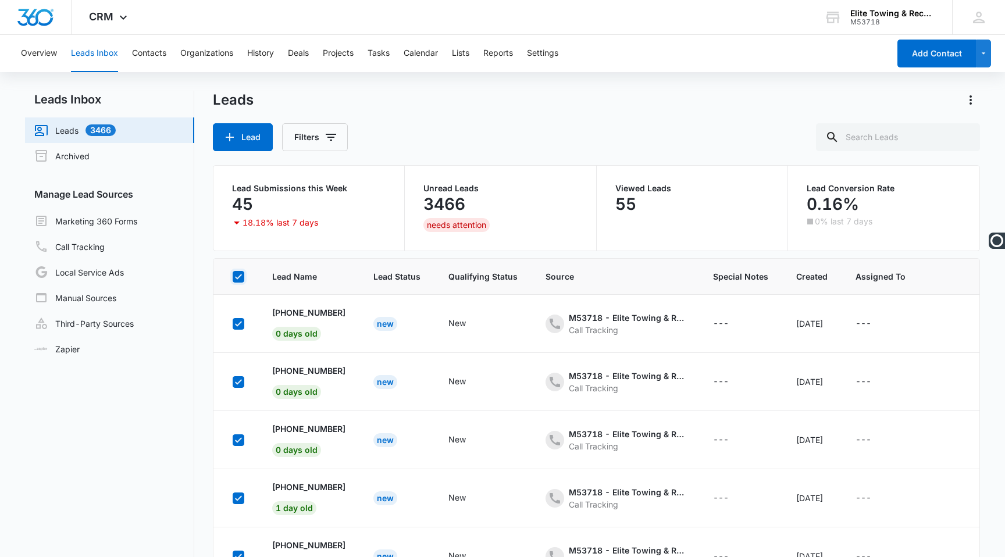
checkbox input "true"
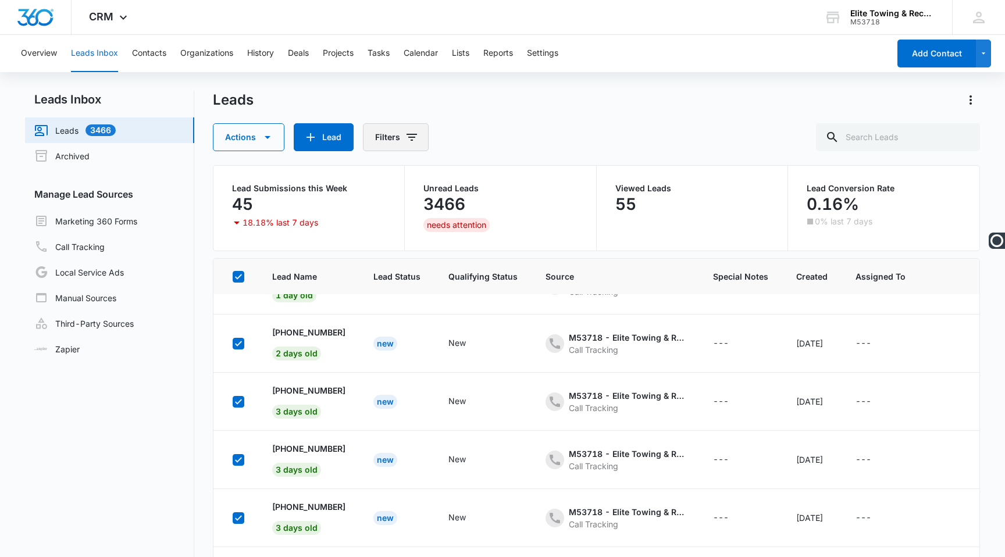
click at [396, 144] on button "Filters" at bounding box center [396, 137] width 66 height 28
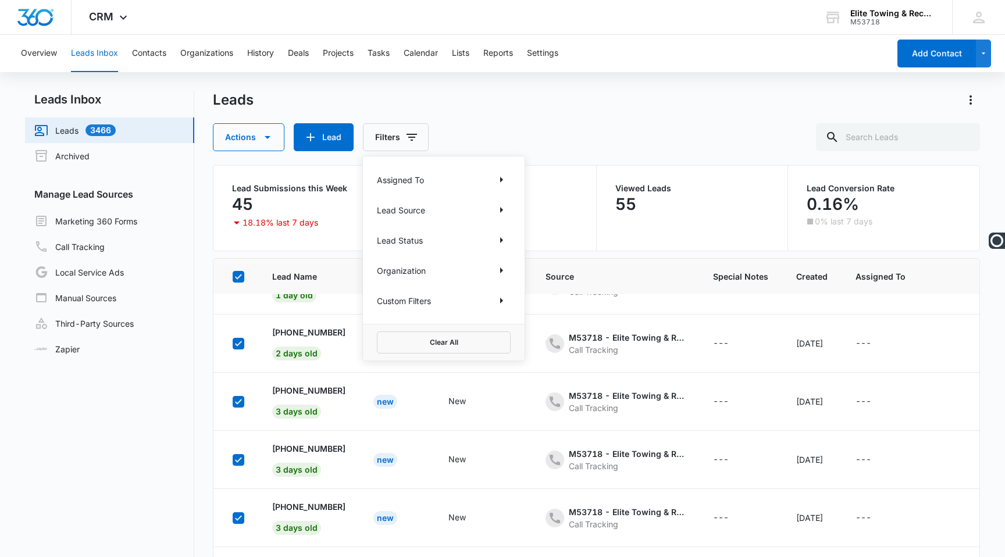
click at [492, 106] on div "Leads" at bounding box center [596, 100] width 767 height 19
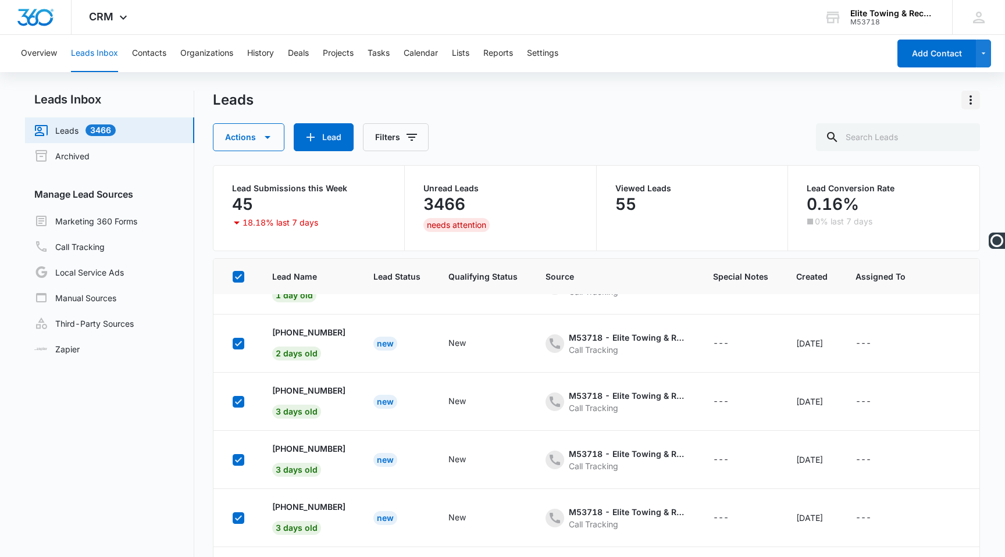
click at [963, 101] on button "Actions" at bounding box center [971, 100] width 19 height 19
click at [750, 130] on div "Actions Lead Filters" at bounding box center [596, 137] width 767 height 28
click at [257, 139] on button "Actions" at bounding box center [249, 137] width 72 height 28
click at [252, 202] on button "Export" at bounding box center [265, 209] width 102 height 17
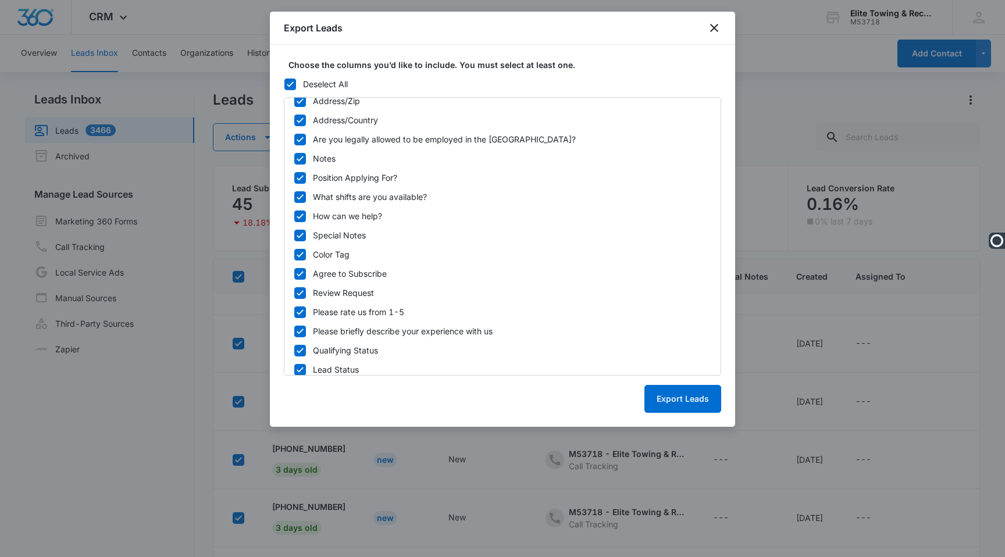
scroll to position [440, 0]
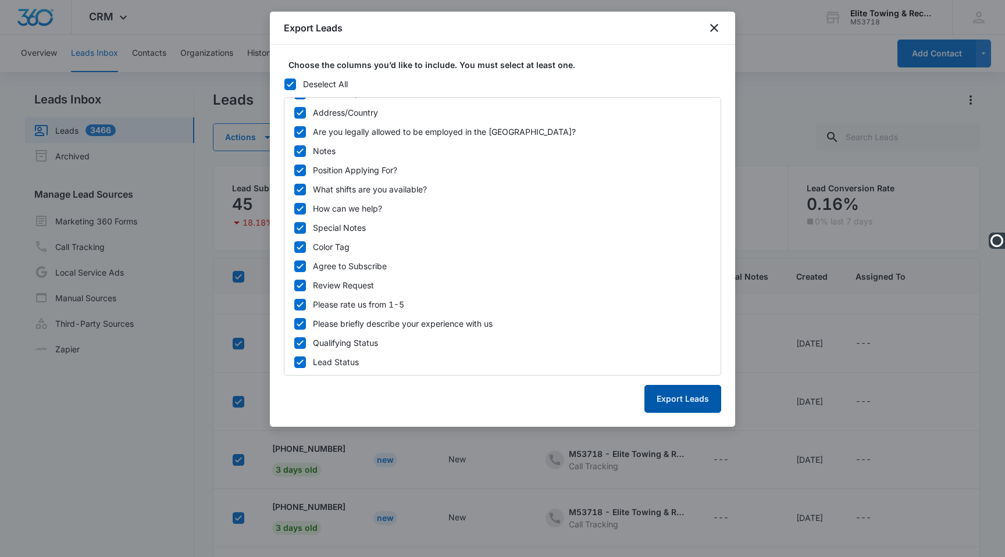
click at [688, 397] on button "Export Leads" at bounding box center [683, 399] width 77 height 28
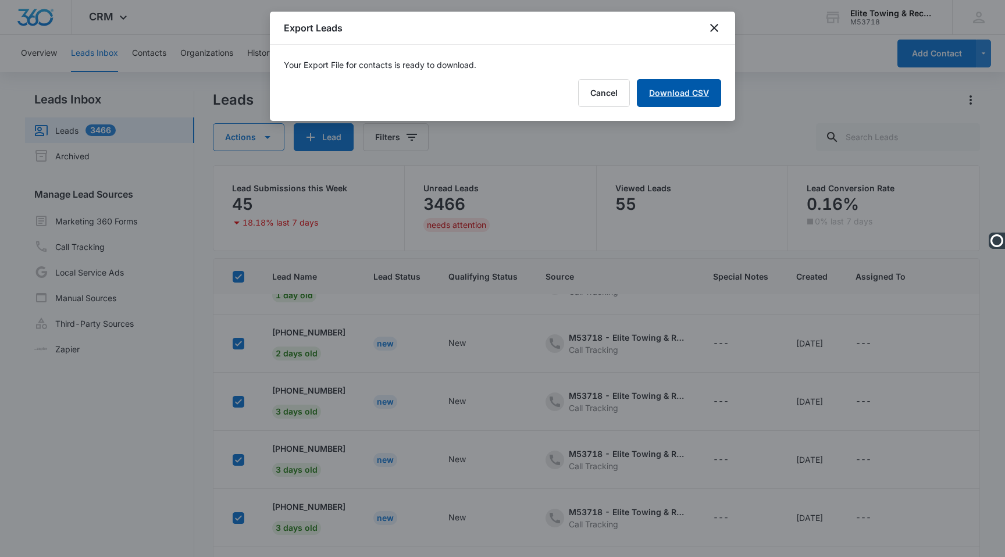
click at [685, 82] on link "Download CSV" at bounding box center [679, 93] width 84 height 28
click at [699, 98] on button "Finish" at bounding box center [697, 93] width 49 height 28
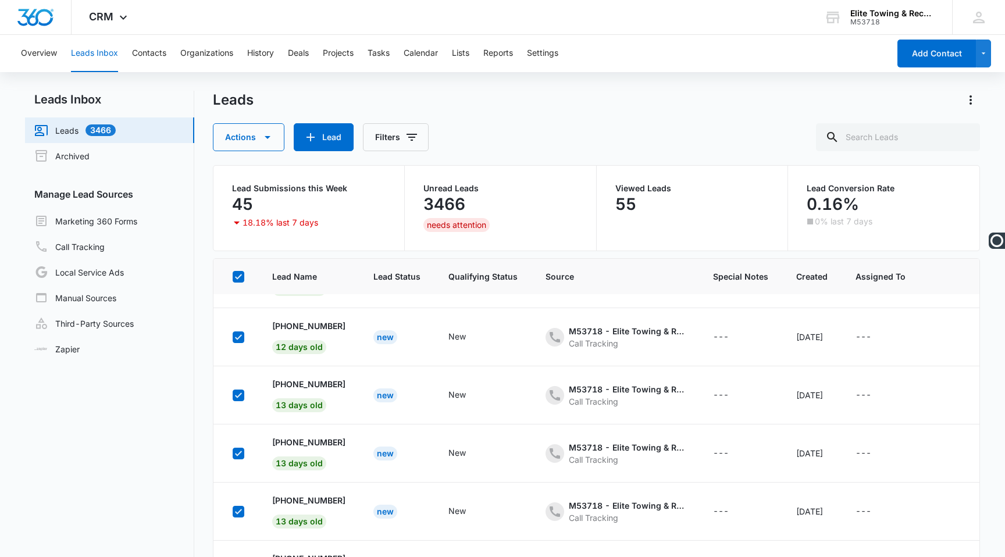
scroll to position [92, 0]
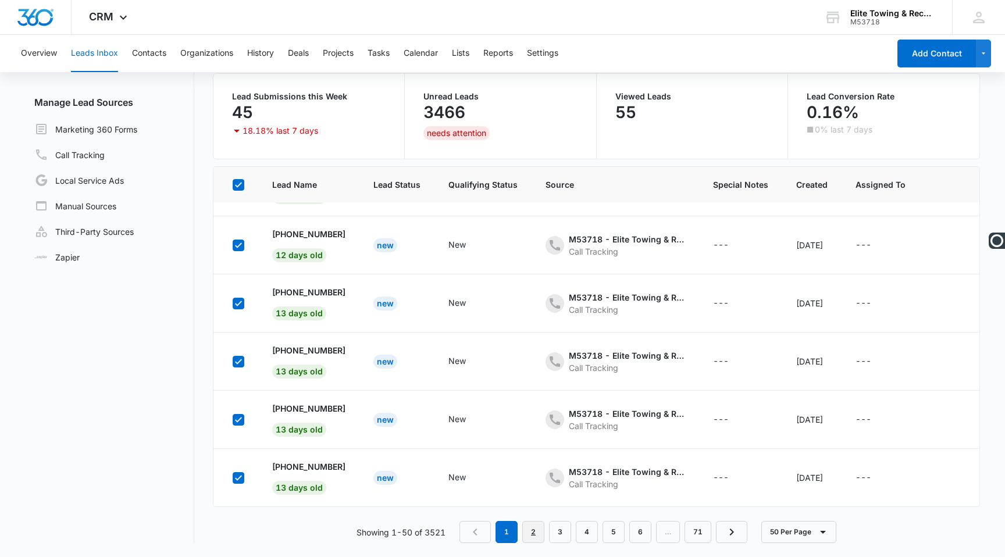
click at [540, 528] on link "2" at bounding box center [533, 532] width 22 height 22
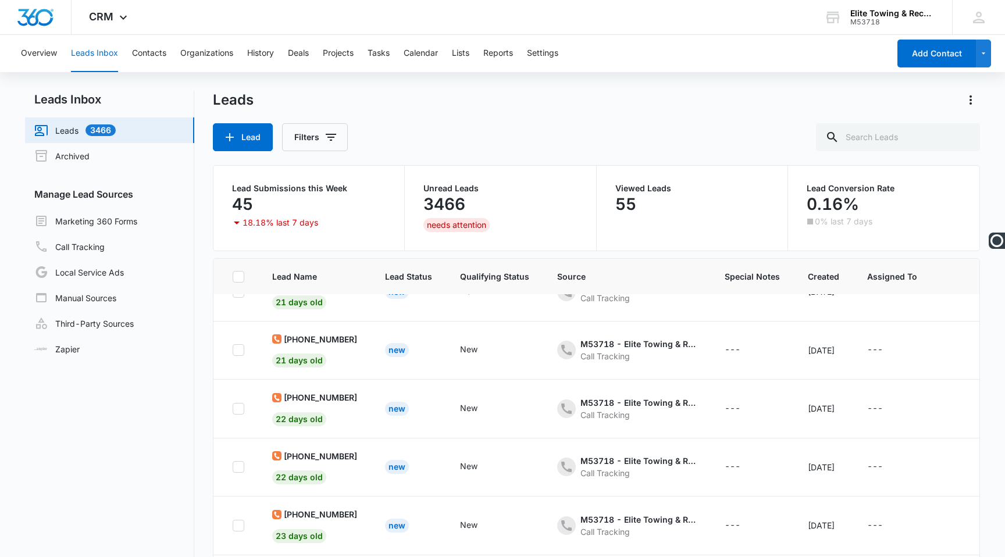
scroll to position [0, 0]
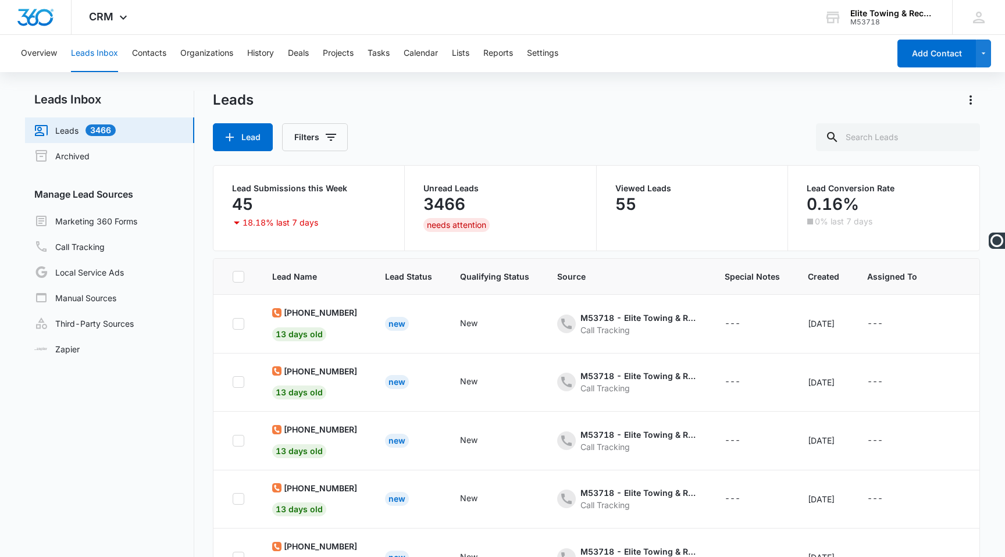
click at [237, 276] on icon at bounding box center [238, 277] width 10 height 10
click at [233, 276] on input "checkbox" at bounding box center [232, 276] width 1 height 1
checkbox input "true"
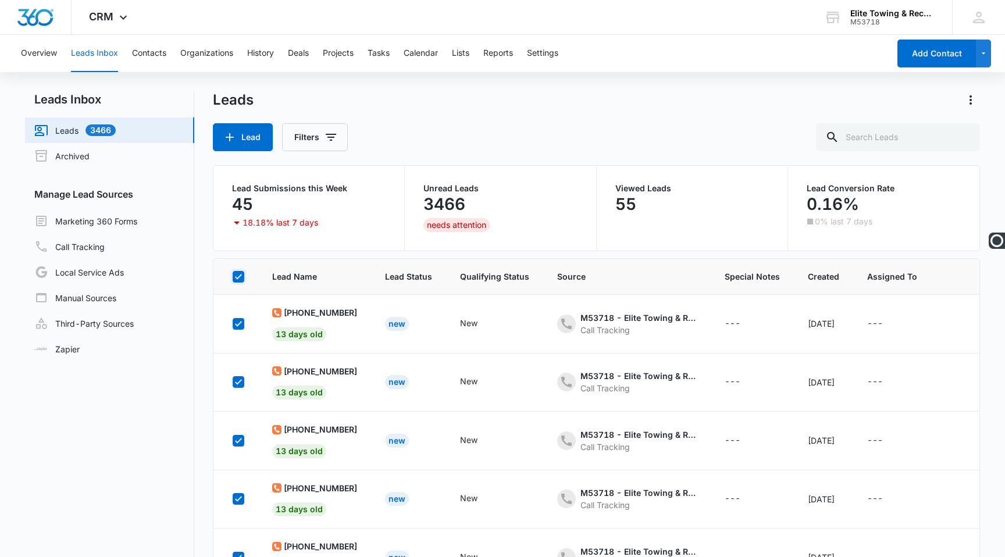
checkbox input "true"
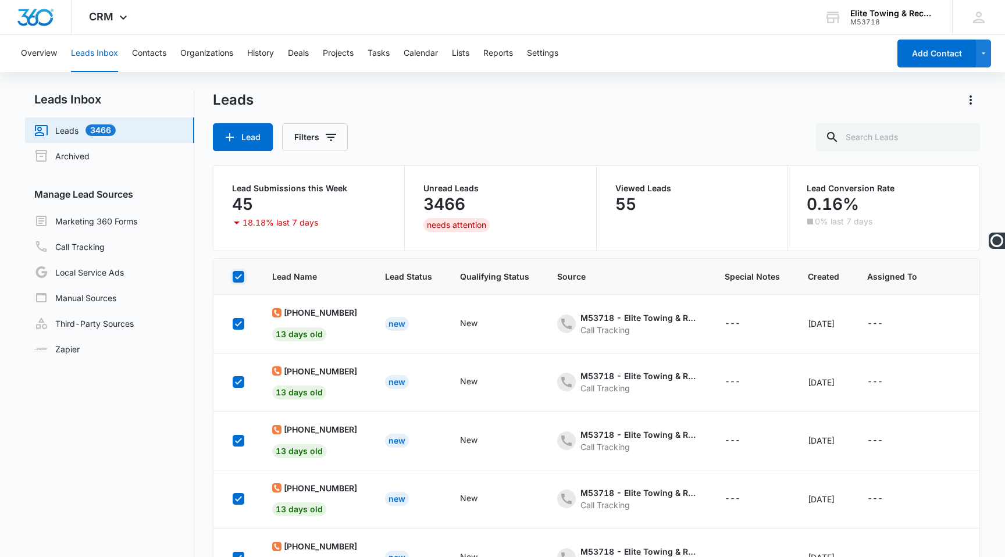
checkbox input "true"
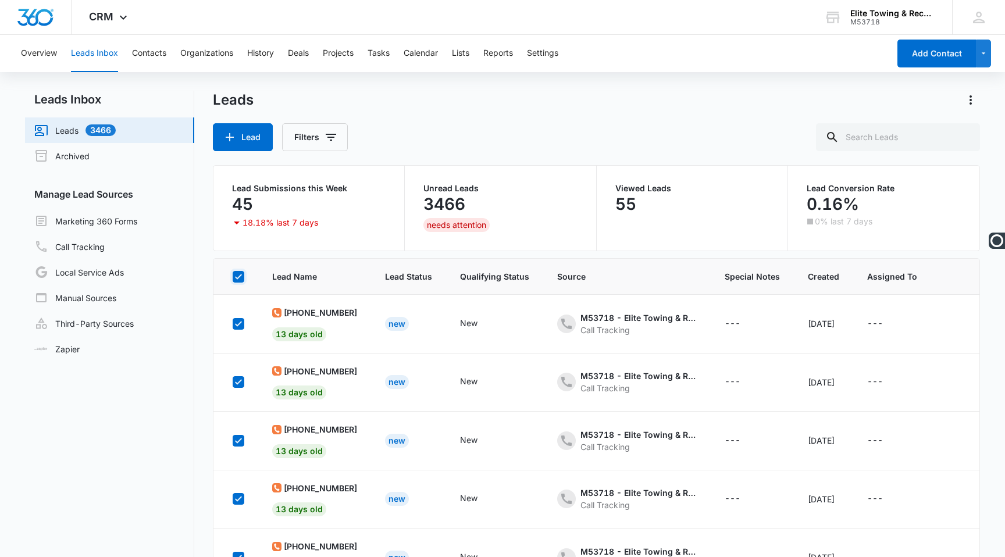
checkbox input "true"
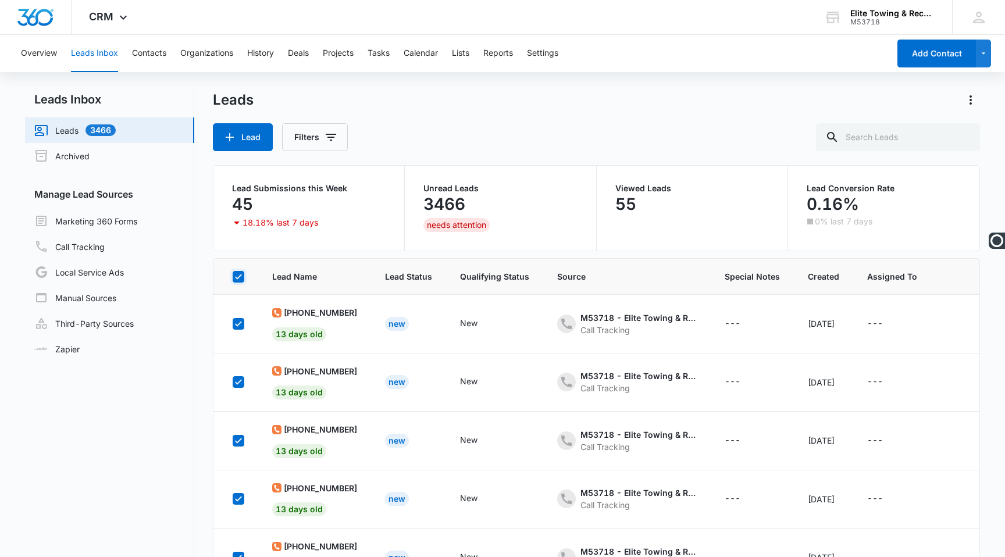
checkbox input "true"
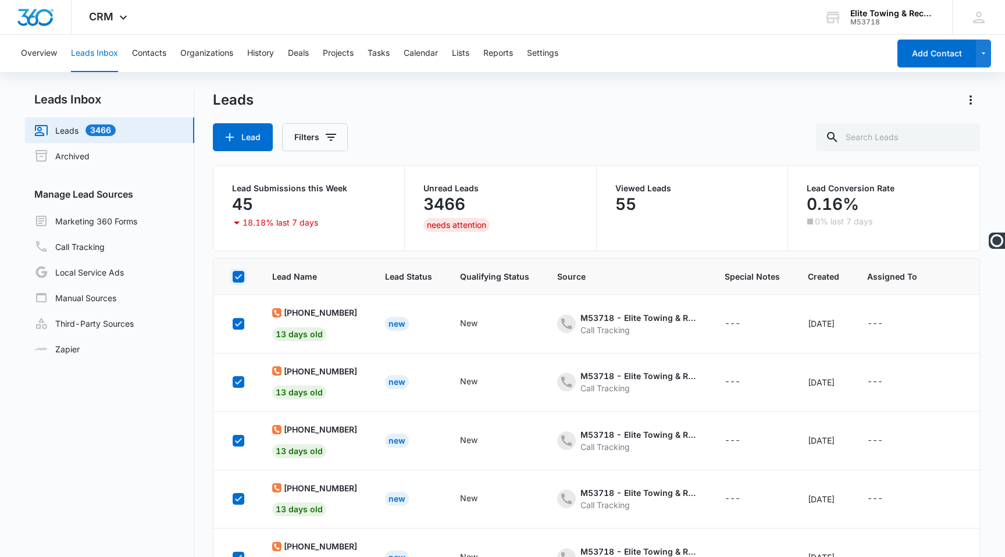
checkbox input "true"
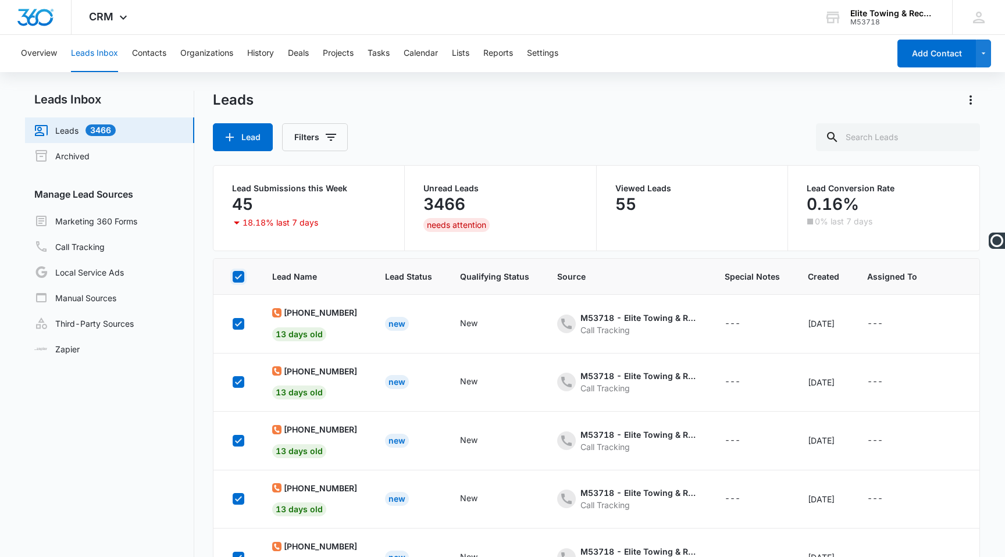
checkbox input "true"
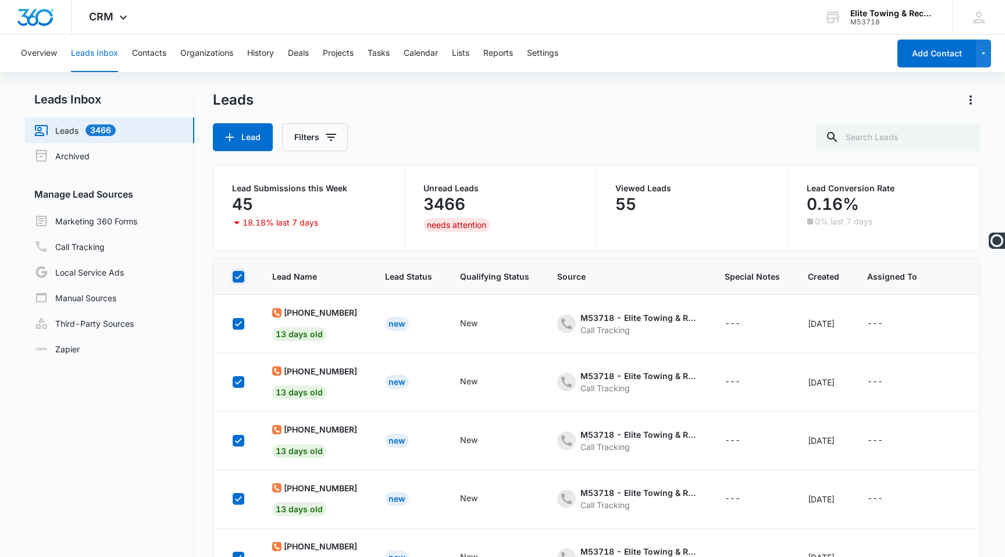
checkbox input "true"
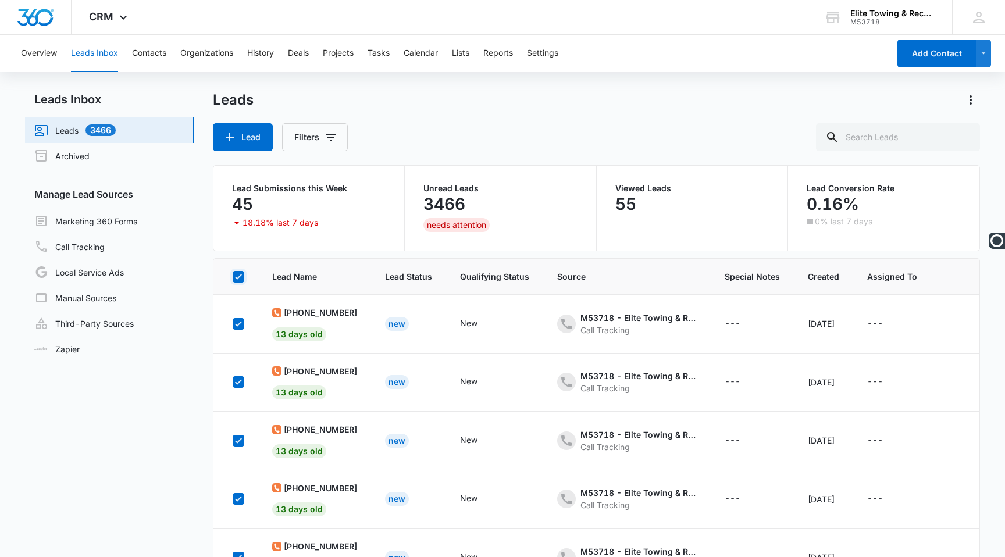
checkbox input "true"
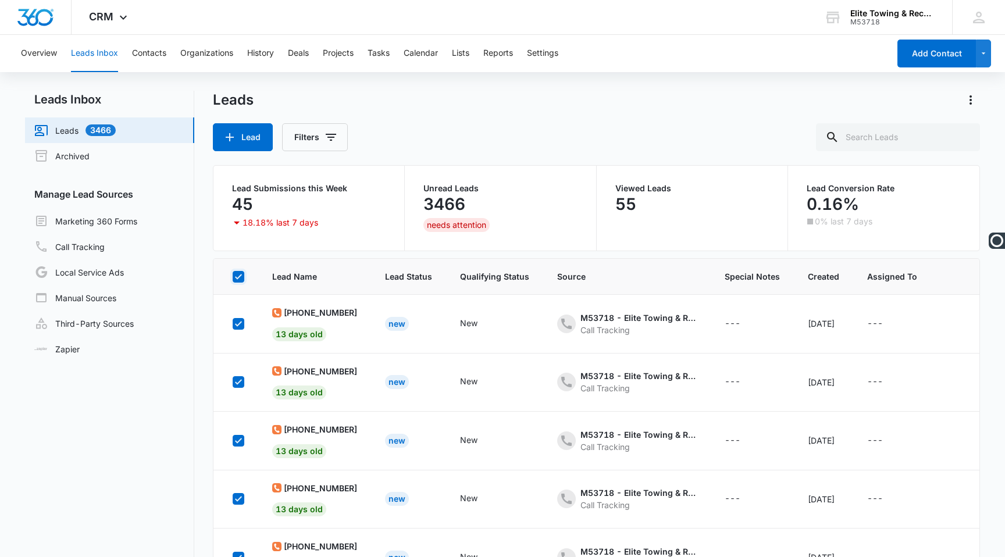
checkbox input "true"
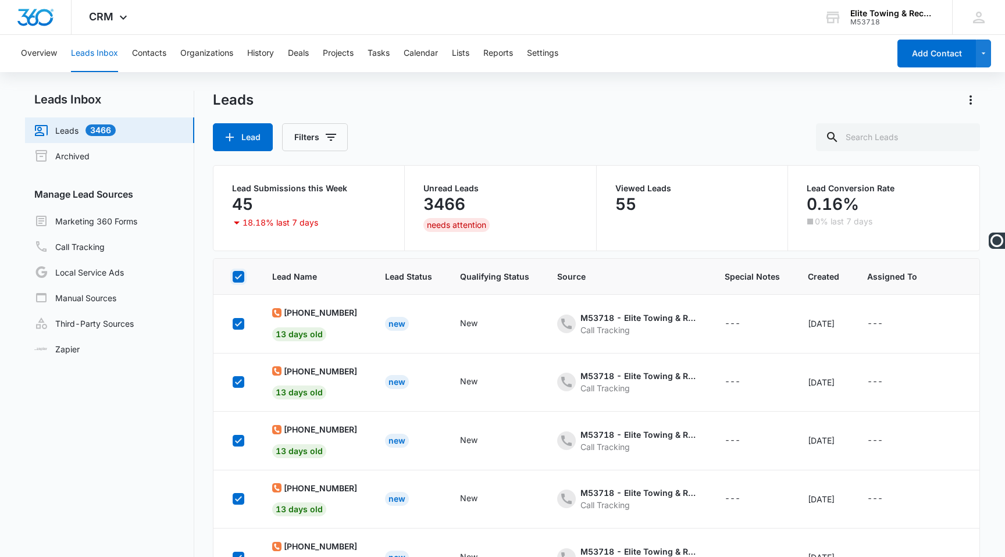
checkbox input "true"
click at [262, 142] on icon "button" at bounding box center [268, 137] width 14 height 14
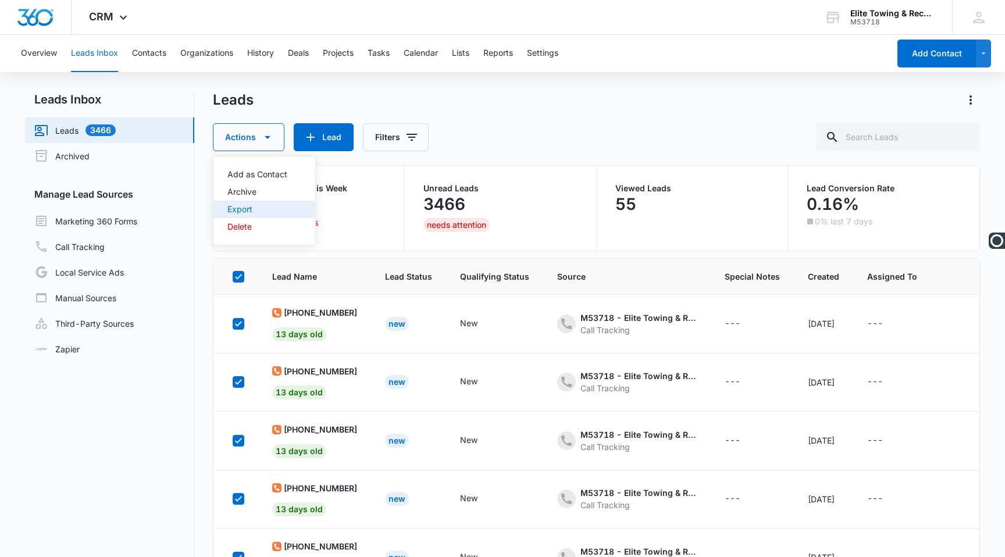
click at [270, 202] on button "Export" at bounding box center [265, 209] width 102 height 17
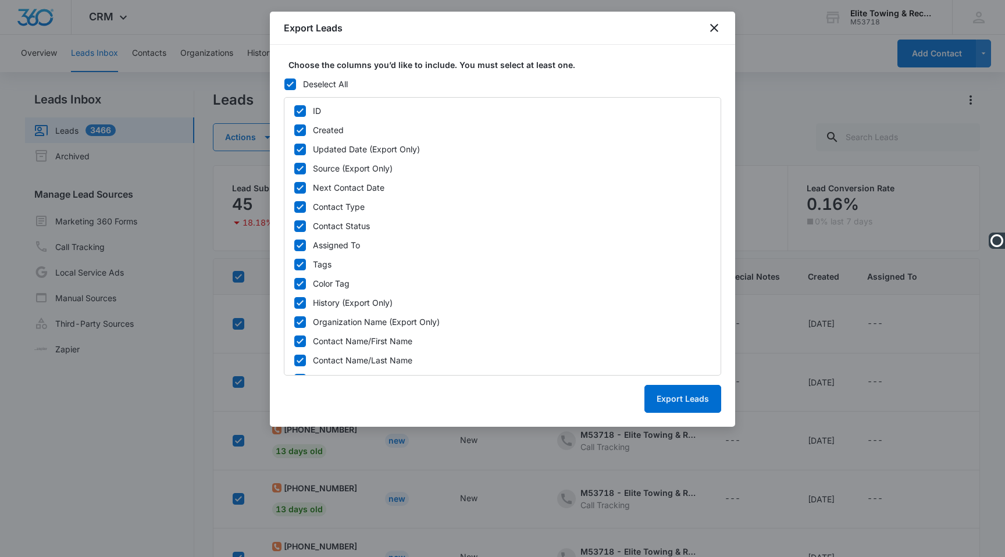
click at [298, 118] on div "ID Created Updated Date (Export Only) Source (Export Only) Next Contact Date Co…" at bounding box center [503, 236] width 438 height 279
click at [299, 112] on icon at bounding box center [300, 110] width 7 height 5
click at [294, 112] on input "ID" at bounding box center [294, 111] width 1 height 8
click at [299, 112] on icon at bounding box center [300, 110] width 7 height 5
click at [294, 112] on input "ID" at bounding box center [294, 111] width 1 height 8
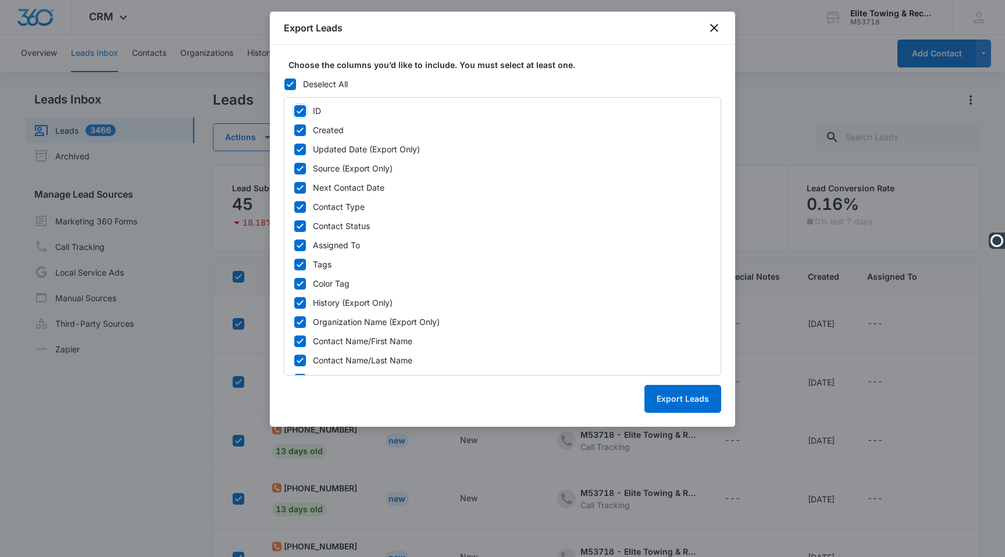
checkbox input "true"
click at [300, 191] on icon at bounding box center [300, 188] width 10 height 10
click at [294, 191] on input "Next Contact Date" at bounding box center [294, 188] width 1 height 8
checkbox input "false"
click at [300, 209] on icon at bounding box center [300, 207] width 10 height 10
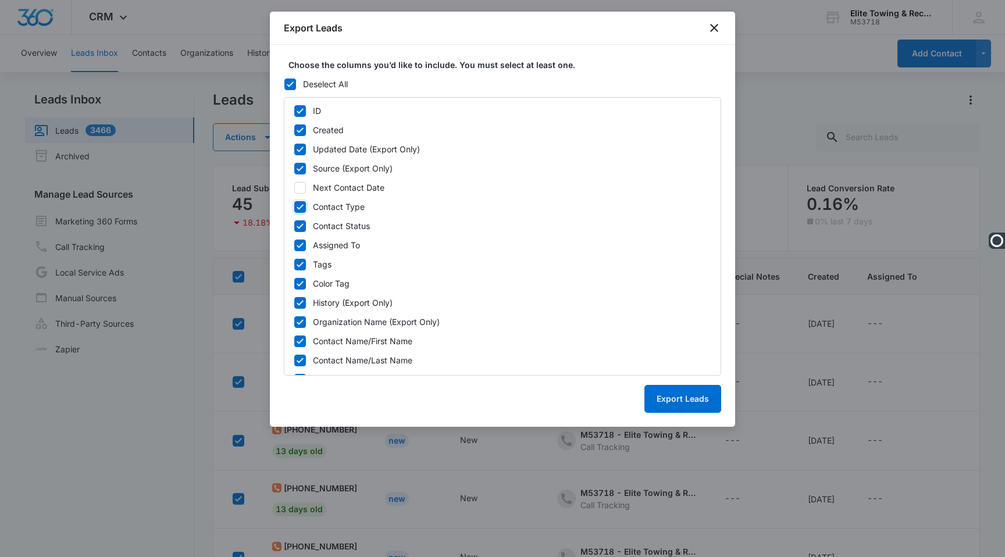
click at [294, 209] on input "Contact Type" at bounding box center [294, 207] width 1 height 8
checkbox input "false"
click at [300, 222] on icon at bounding box center [300, 226] width 10 height 10
click at [294, 222] on input "Contact Status" at bounding box center [294, 226] width 1 height 8
checkbox input "false"
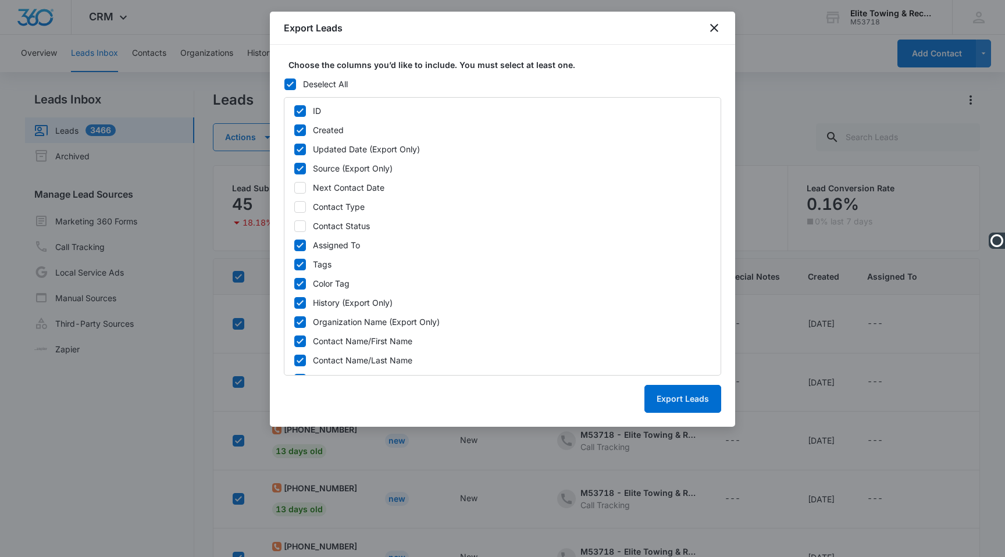
click at [300, 238] on div "ID Created Updated Date (Export Only) Source (Export Only) Next Contact Date Co…" at bounding box center [503, 236] width 438 height 279
click at [300, 252] on div "ID Created Updated Date (Export Only) Source (Export Only) Next Contact Date Co…" at bounding box center [503, 236] width 438 height 279
click at [302, 271] on div "ID Created Updated Date (Export Only) Source (Export Only) Next Contact Date Co…" at bounding box center [503, 236] width 438 height 279
click at [297, 236] on div "ID Created Updated Date (Export Only) Source (Export Only) Next Contact Date Co…" at bounding box center [503, 236] width 438 height 279
click at [297, 243] on icon at bounding box center [300, 245] width 10 height 10
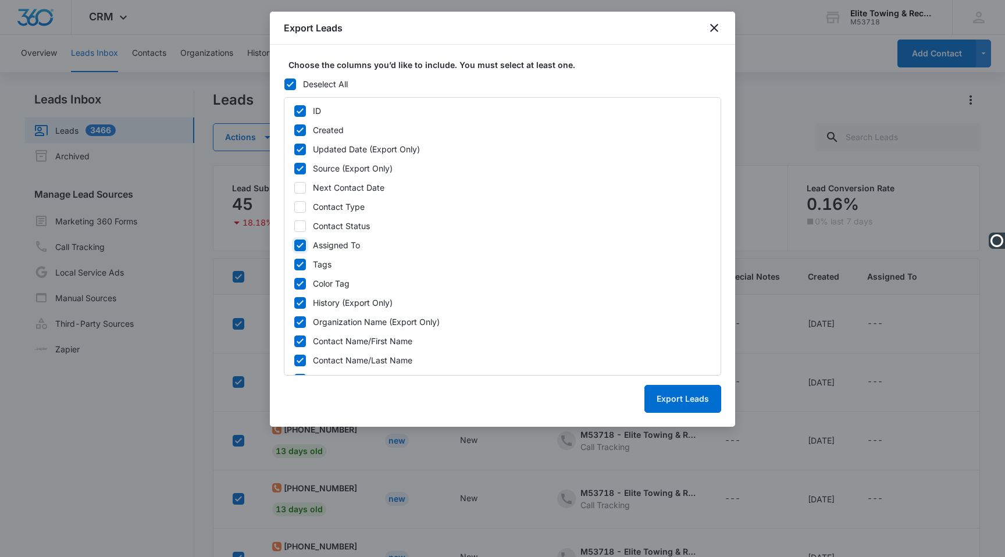
click at [294, 243] on input "Assigned To" at bounding box center [294, 245] width 1 height 8
checkbox input "false"
click at [297, 260] on icon at bounding box center [300, 264] width 10 height 10
click at [294, 261] on input "Tags" at bounding box center [294, 265] width 1 height 8
checkbox input "false"
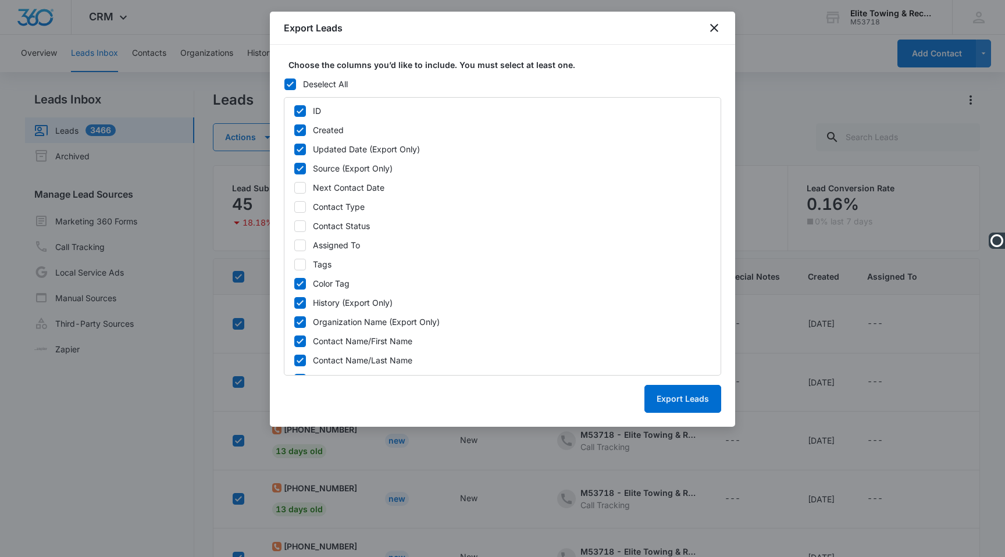
click at [298, 281] on icon at bounding box center [300, 284] width 10 height 10
click at [294, 281] on input "Color Tag" at bounding box center [294, 284] width 1 height 8
checkbox input "false"
click at [299, 297] on div at bounding box center [300, 303] width 12 height 12
click at [294, 299] on input "History (Export Only)" at bounding box center [294, 303] width 1 height 8
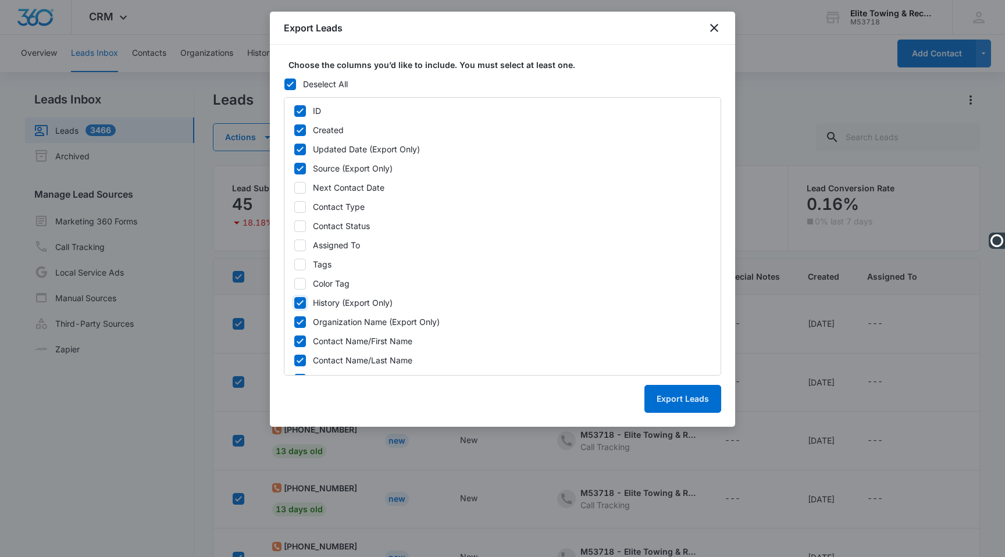
checkbox input "false"
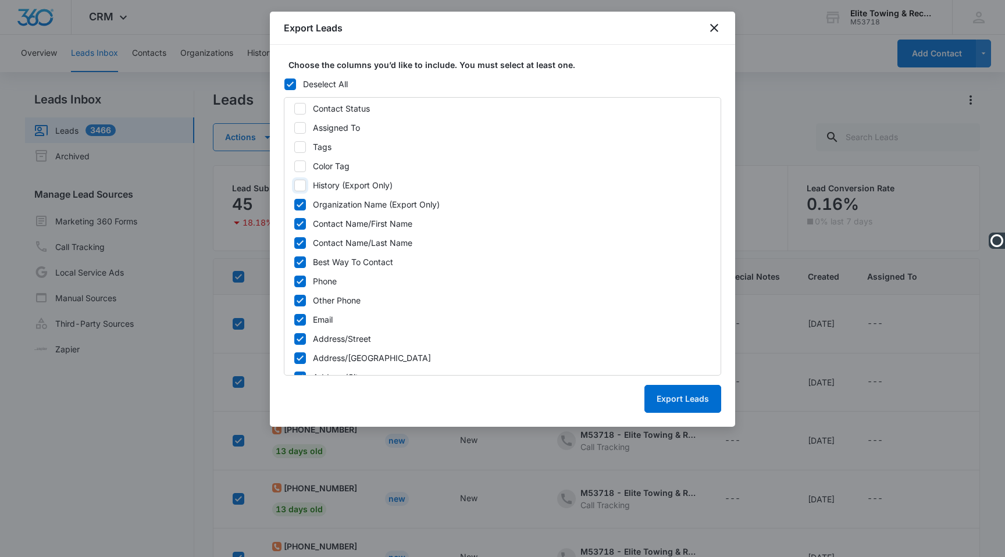
scroll to position [125, 0]
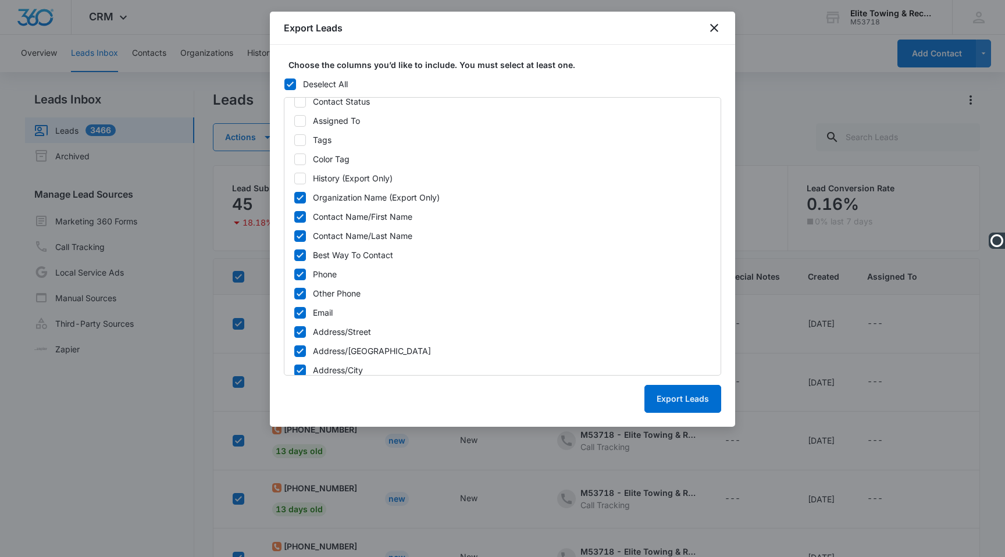
click at [300, 201] on icon at bounding box center [300, 198] width 10 height 10
click at [294, 201] on input "Organization Name (Export Only)" at bounding box center [294, 198] width 1 height 8
checkbox input "false"
click at [300, 216] on icon at bounding box center [300, 217] width 10 height 10
click at [294, 216] on input "Contact Name/First Name" at bounding box center [294, 217] width 1 height 8
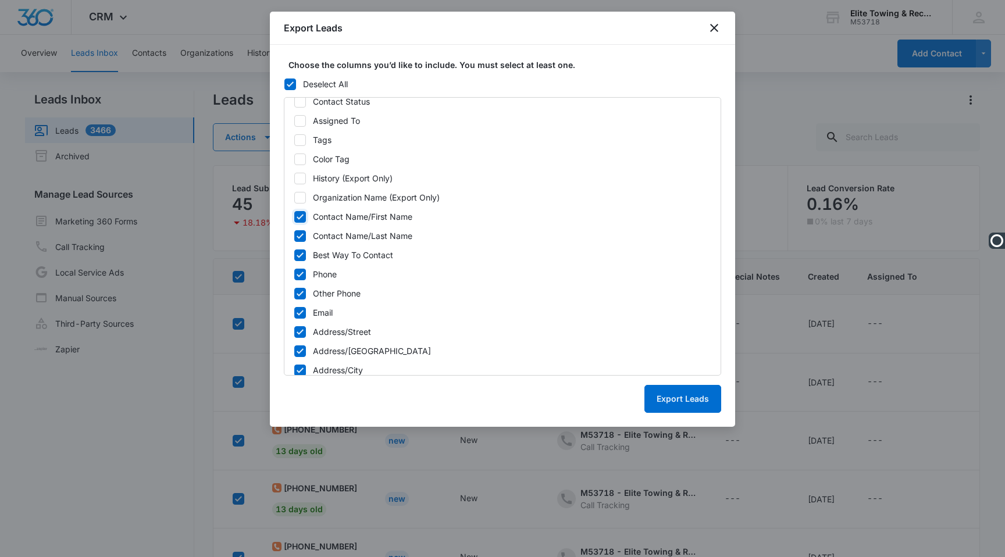
checkbox input "false"
click at [300, 226] on div "ID Created Updated Date (Export Only) Source (Export Only) Next Contact Date Co…" at bounding box center [503, 236] width 438 height 279
click at [299, 235] on icon at bounding box center [300, 236] width 10 height 10
click at [294, 235] on input "Contact Name/Last Name" at bounding box center [294, 236] width 1 height 8
checkbox input "false"
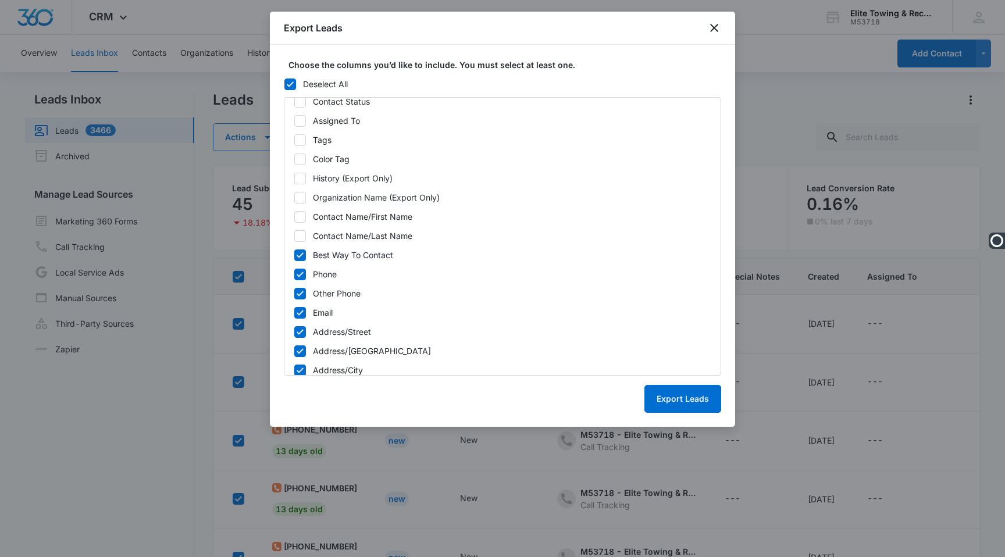
click at [299, 250] on icon at bounding box center [300, 255] width 10 height 10
click at [294, 251] on input "Best Way To Contact" at bounding box center [294, 255] width 1 height 8
checkbox input "false"
click at [302, 274] on icon at bounding box center [300, 274] width 10 height 10
click at [294, 274] on input "Phone" at bounding box center [294, 275] width 1 height 8
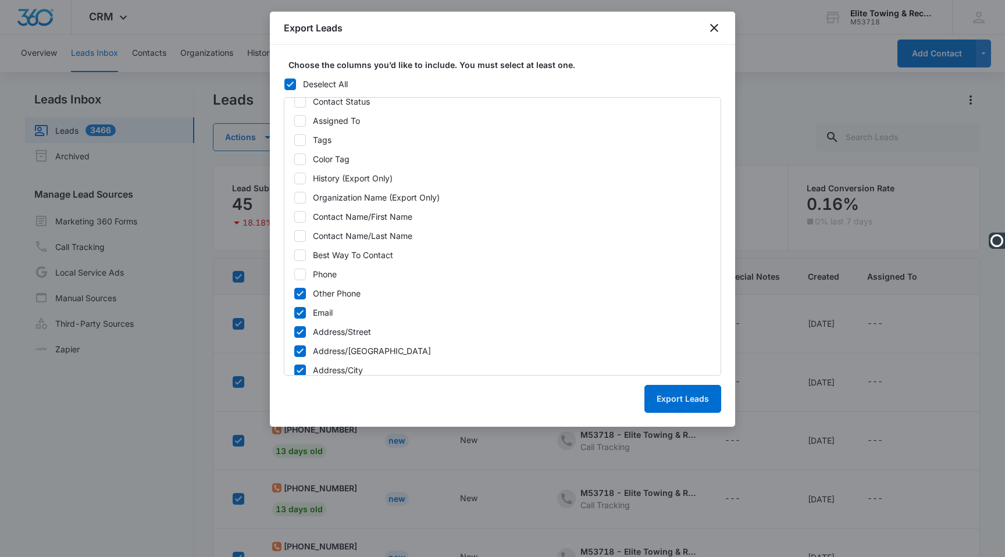
click at [302, 274] on icon at bounding box center [300, 274] width 10 height 10
click at [294, 274] on input "Phone" at bounding box center [294, 275] width 1 height 8
checkbox input "true"
click at [301, 298] on icon at bounding box center [300, 294] width 10 height 10
click at [294, 298] on input "Other Phone" at bounding box center [294, 294] width 1 height 8
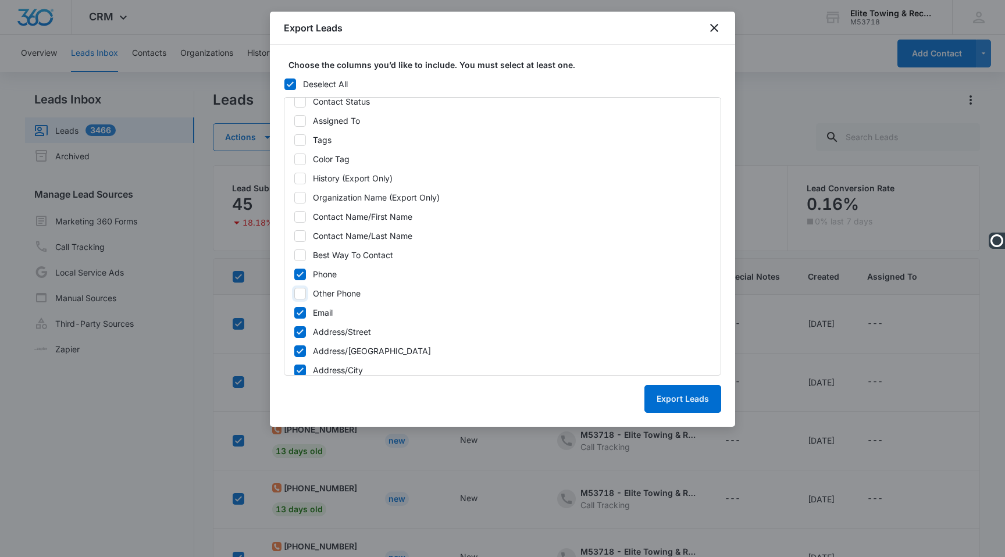
checkbox input "false"
click at [301, 319] on div "ID Created Updated Date (Export Only) Source (Export Only) Next Contact Date Co…" at bounding box center [503, 236] width 438 height 279
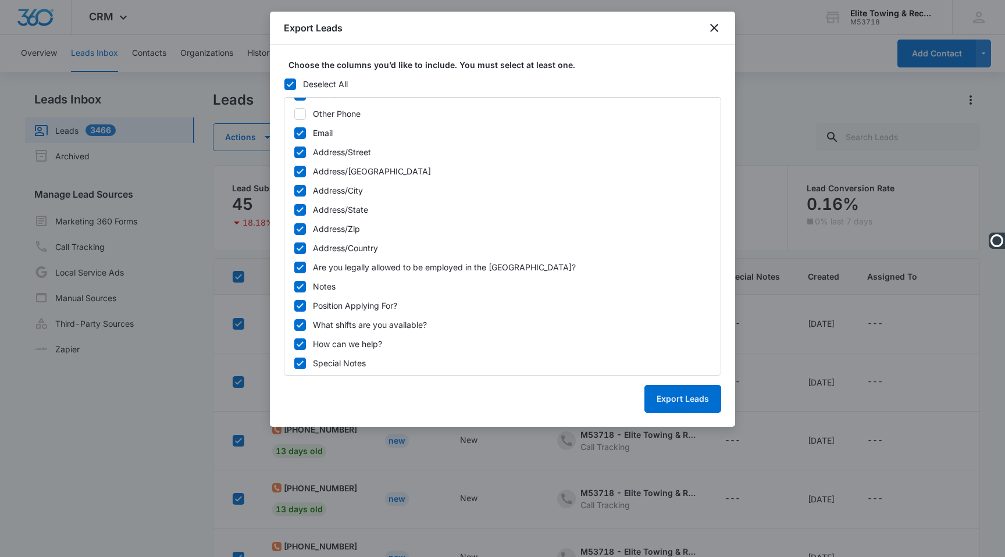
scroll to position [306, 0]
click at [298, 364] on icon at bounding box center [300, 362] width 10 height 10
click at [294, 364] on input "Special Notes" at bounding box center [294, 362] width 1 height 8
checkbox input "false"
click at [298, 344] on icon at bounding box center [300, 342] width 7 height 5
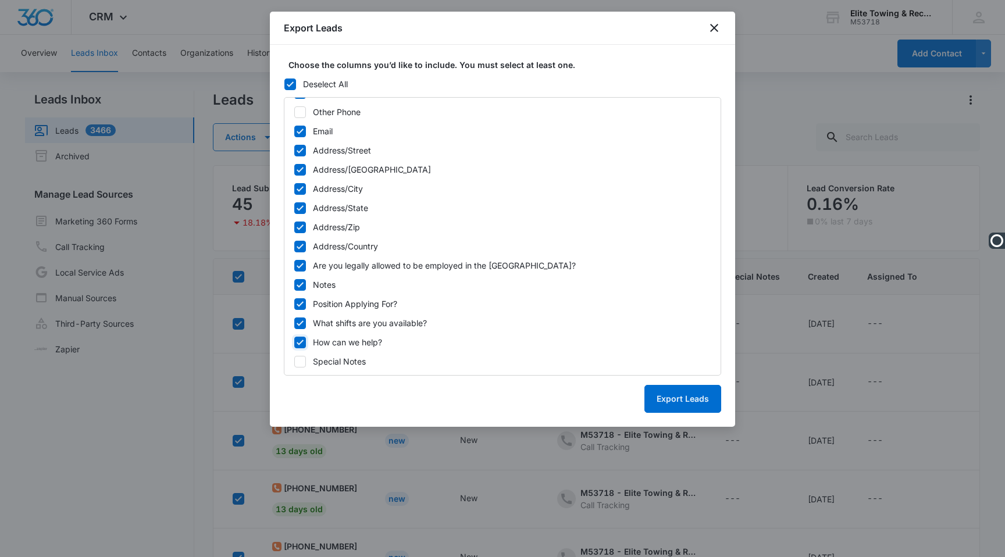
click at [294, 344] on input "How can we help?" at bounding box center [294, 343] width 1 height 8
checkbox input "false"
click at [298, 330] on div "ID Created Updated Date (Export Only) Source (Export Only) Next Contact Date Co…" at bounding box center [503, 236] width 438 height 279
click at [300, 322] on icon at bounding box center [300, 323] width 10 height 10
click at [294, 322] on input "What shifts are you available?" at bounding box center [294, 323] width 1 height 8
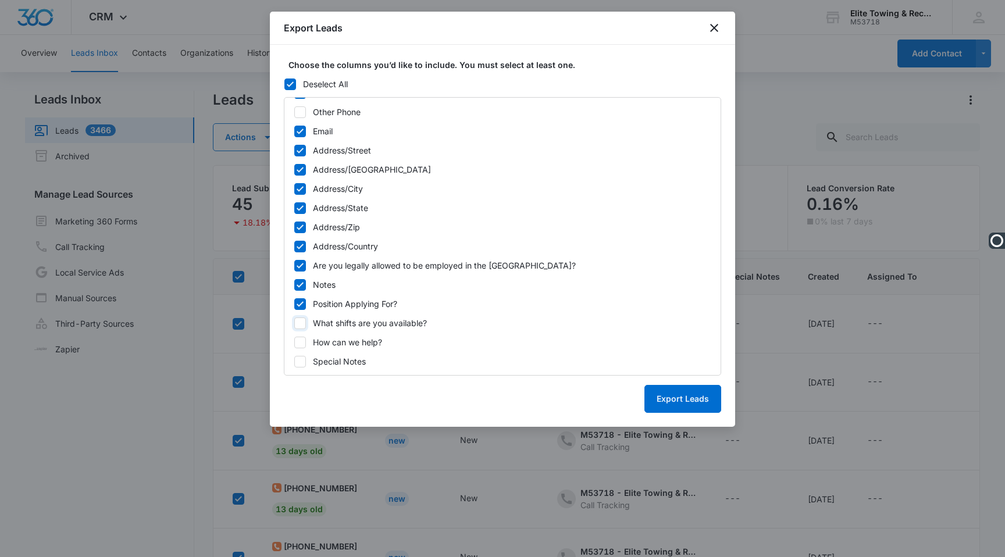
checkbox input "false"
click at [298, 304] on icon at bounding box center [300, 304] width 10 height 10
click at [294, 304] on input "Position Applying For?" at bounding box center [294, 304] width 1 height 8
checkbox input "false"
click at [298, 288] on icon at bounding box center [300, 285] width 10 height 10
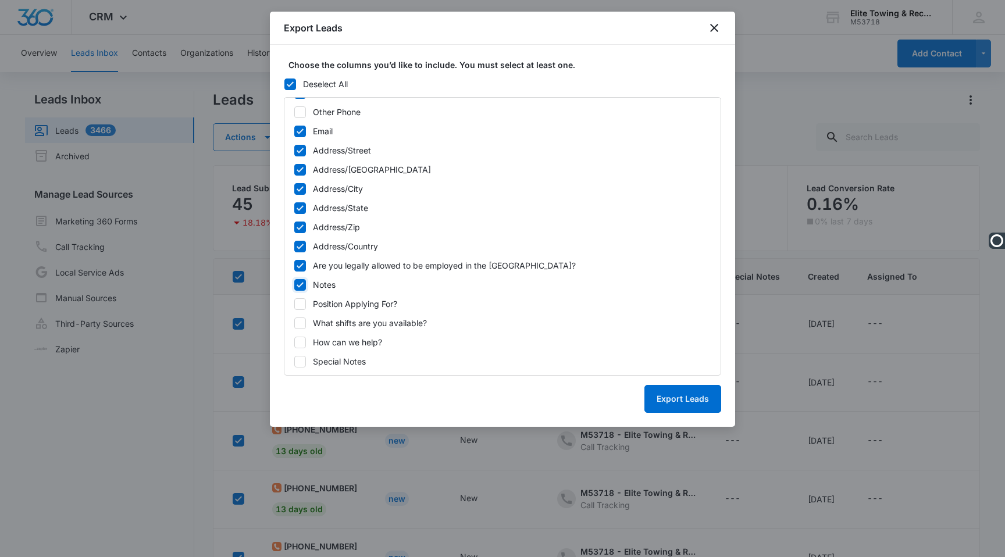
click at [294, 288] on input "Notes" at bounding box center [294, 285] width 1 height 8
checkbox input "false"
click at [299, 264] on icon at bounding box center [300, 266] width 10 height 10
click at [294, 264] on input "Are you legally allowed to be employed in the US?" at bounding box center [294, 266] width 1 height 8
checkbox input "false"
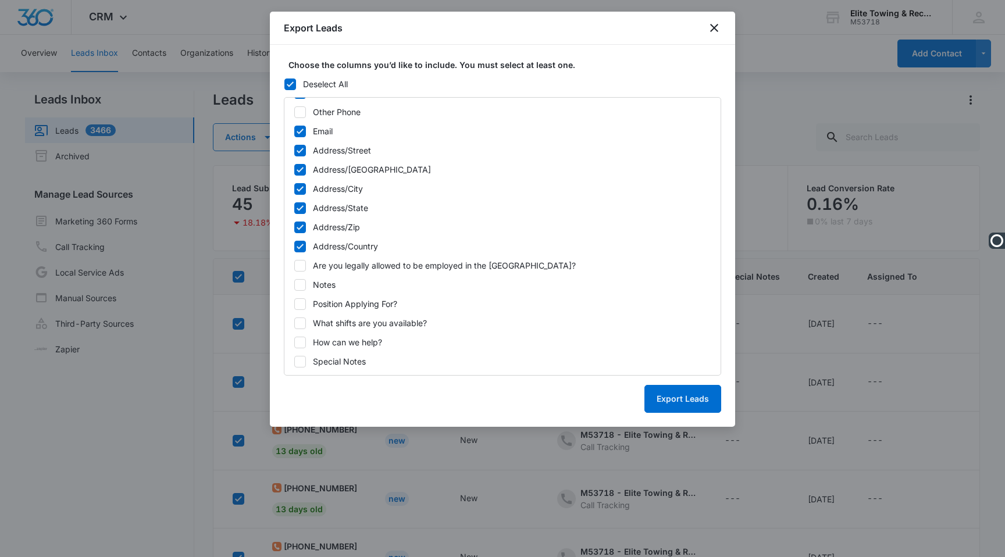
click at [299, 247] on icon at bounding box center [300, 246] width 7 height 5
click at [294, 247] on input "Address/Country" at bounding box center [294, 247] width 1 height 8
checkbox input "false"
click at [299, 223] on icon at bounding box center [300, 227] width 10 height 10
click at [294, 223] on input "Address/Zip" at bounding box center [294, 227] width 1 height 8
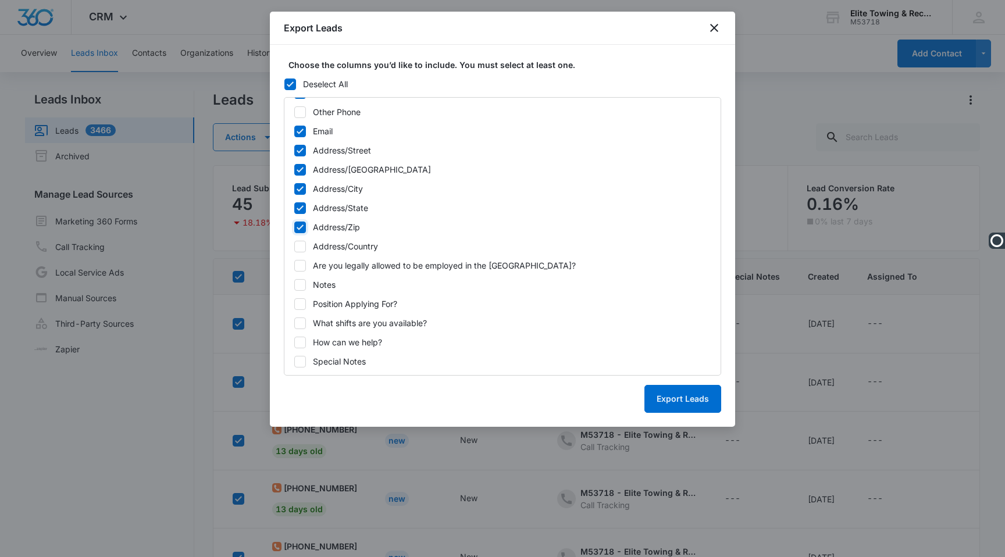
checkbox input "false"
click at [299, 203] on icon at bounding box center [300, 208] width 10 height 10
click at [294, 204] on input "Address/State" at bounding box center [294, 208] width 1 height 8
checkbox input "false"
click at [299, 192] on icon at bounding box center [300, 189] width 10 height 10
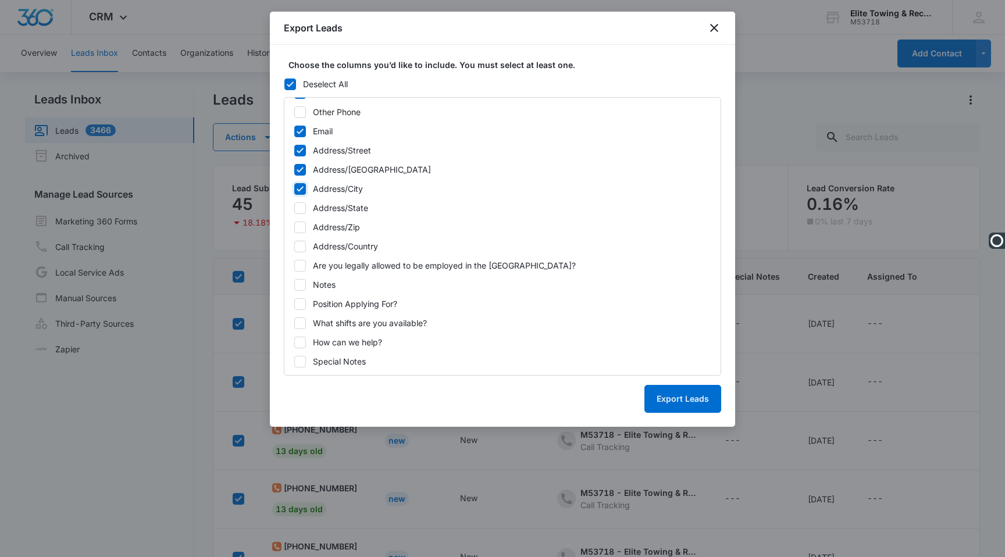
click at [294, 192] on input "Address/City" at bounding box center [294, 189] width 1 height 8
checkbox input "false"
click at [299, 170] on icon at bounding box center [300, 169] width 7 height 5
click at [294, 170] on input "Address/Street 2" at bounding box center [294, 170] width 1 height 8
checkbox input "false"
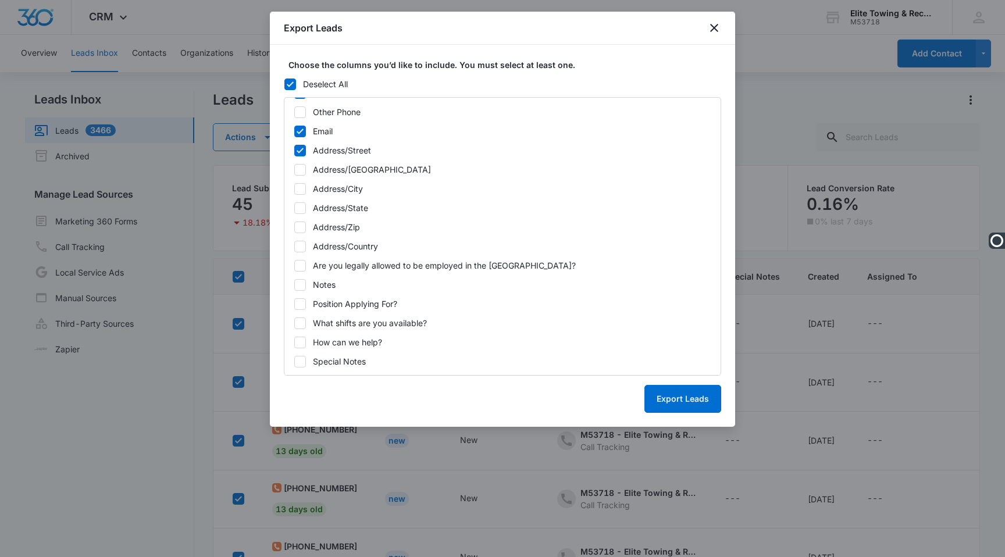
click at [297, 148] on icon at bounding box center [300, 150] width 10 height 10
click at [294, 148] on input "Address/Street" at bounding box center [294, 151] width 1 height 8
checkbox input "false"
click at [297, 126] on icon at bounding box center [300, 131] width 10 height 10
click at [294, 127] on input "Email" at bounding box center [294, 131] width 1 height 8
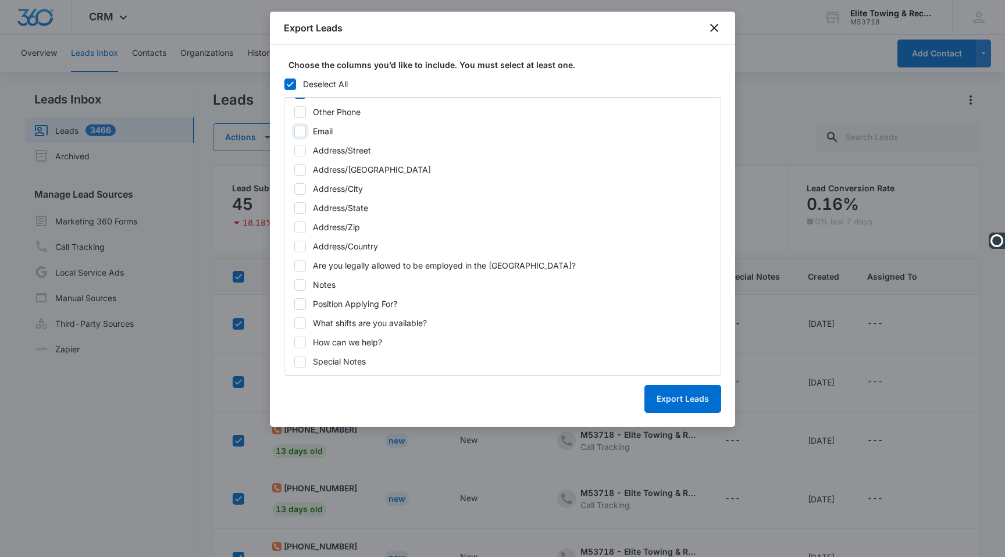
checkbox input "false"
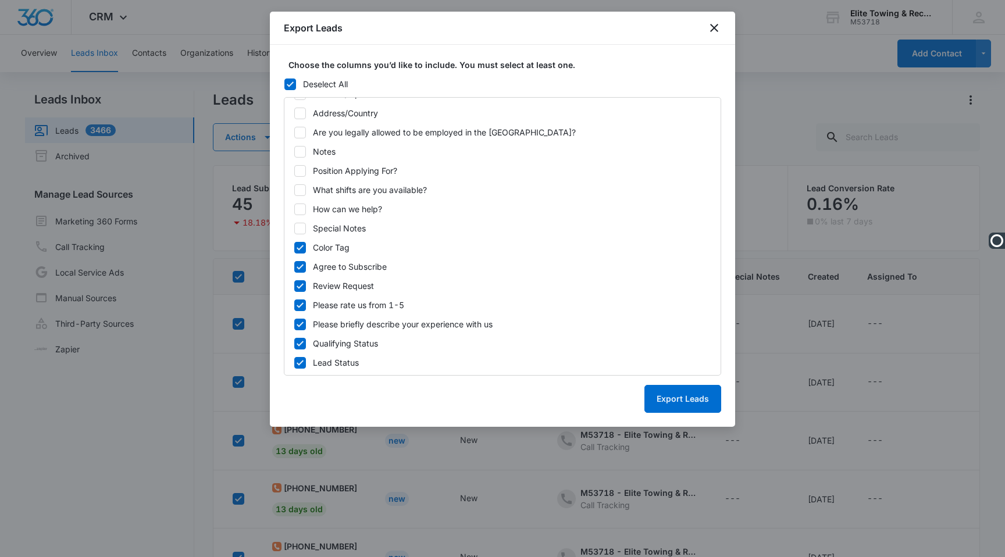
scroll to position [440, 0]
click at [302, 246] on icon at bounding box center [300, 246] width 7 height 5
click at [294, 246] on input "Color Tag" at bounding box center [294, 247] width 1 height 8
checkbox input "false"
click at [301, 266] on icon at bounding box center [300, 266] width 10 height 10
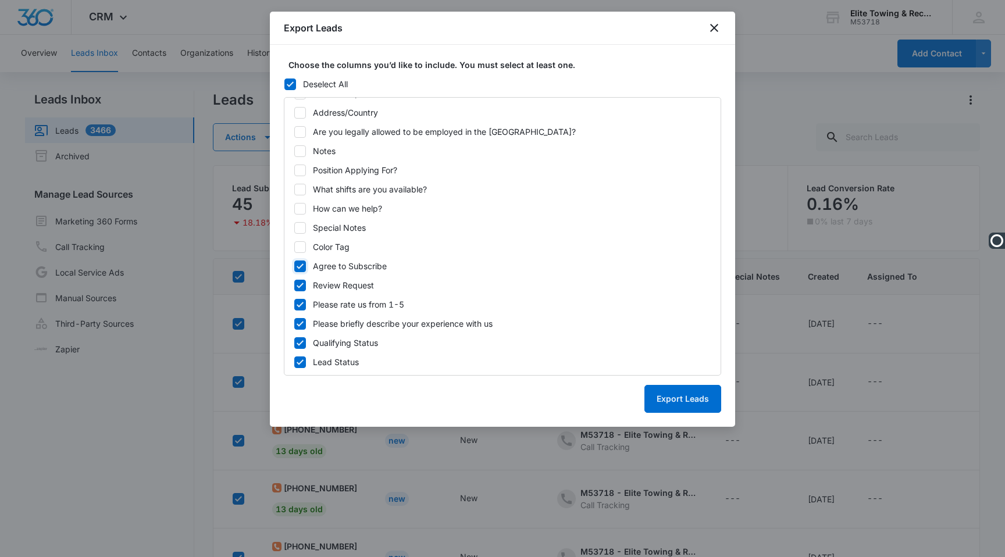
click at [294, 266] on input "Agree to Subscribe" at bounding box center [294, 266] width 1 height 8
checkbox input "false"
click at [300, 284] on icon at bounding box center [300, 285] width 10 height 10
click at [294, 284] on input "Review Request" at bounding box center [294, 286] width 1 height 8
checkbox input "false"
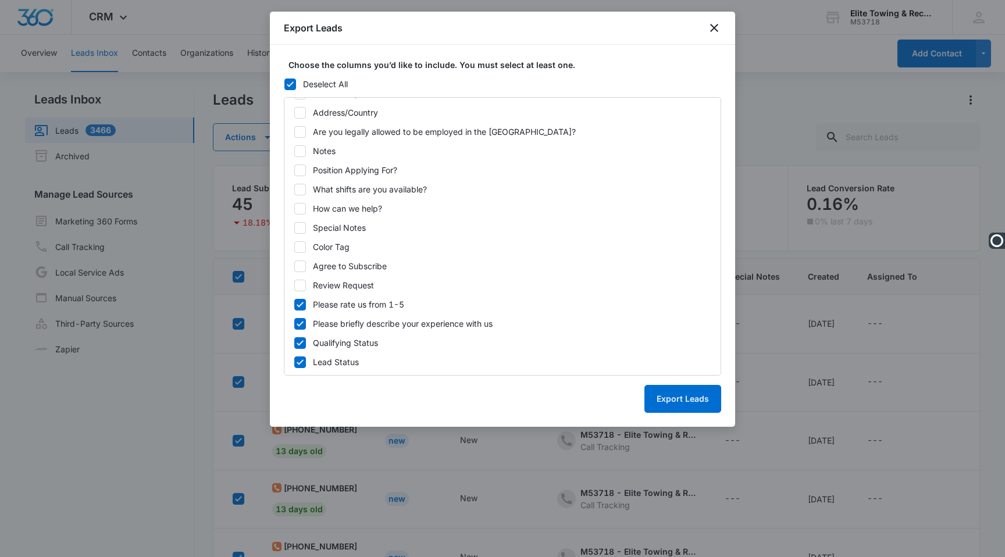
click at [301, 309] on icon at bounding box center [300, 305] width 10 height 10
click at [294, 309] on input "Please rate us from 1-5" at bounding box center [294, 305] width 1 height 8
checkbox input "false"
click at [301, 322] on icon at bounding box center [300, 324] width 10 height 10
click at [294, 322] on input "Please briefly describe your experience with us" at bounding box center [294, 324] width 1 height 8
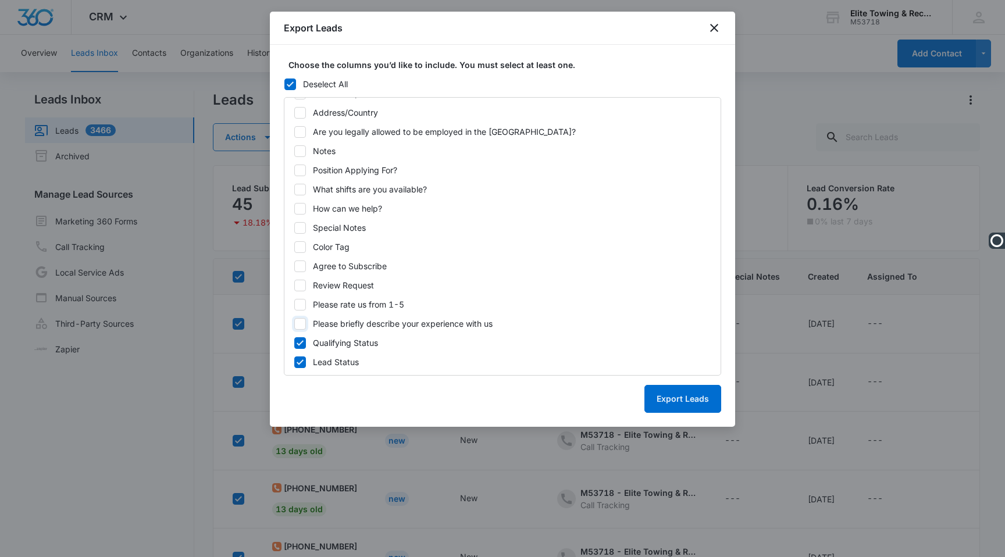
checkbox input "false"
click at [301, 337] on div at bounding box center [300, 343] width 12 height 12
click at [294, 339] on input "Qualifying Status" at bounding box center [294, 343] width 1 height 8
checkbox input "false"
click at [301, 359] on icon at bounding box center [300, 362] width 10 height 10
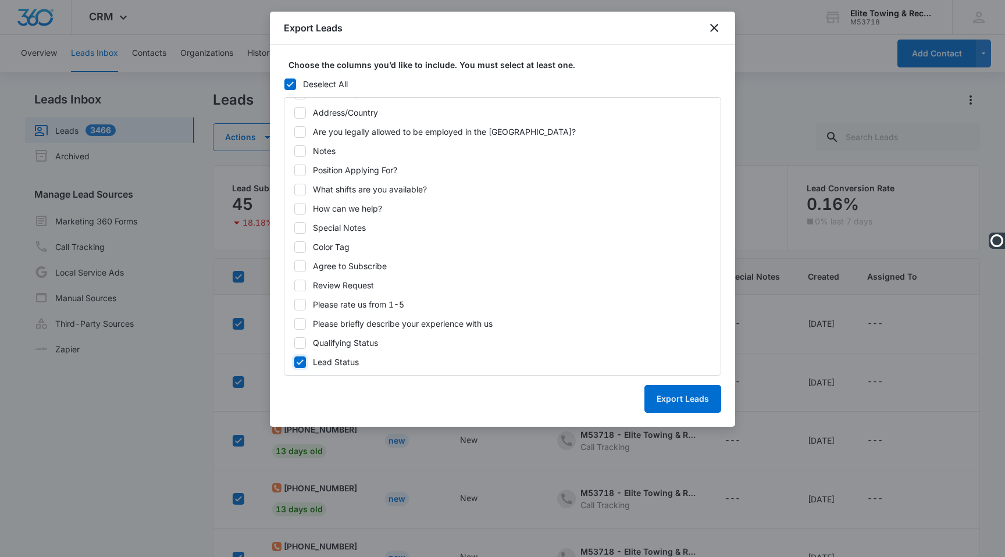
click at [294, 359] on input "Lead Status" at bounding box center [294, 362] width 1 height 8
checkbox input "false"
click at [673, 403] on button "Export Leads" at bounding box center [683, 399] width 77 height 28
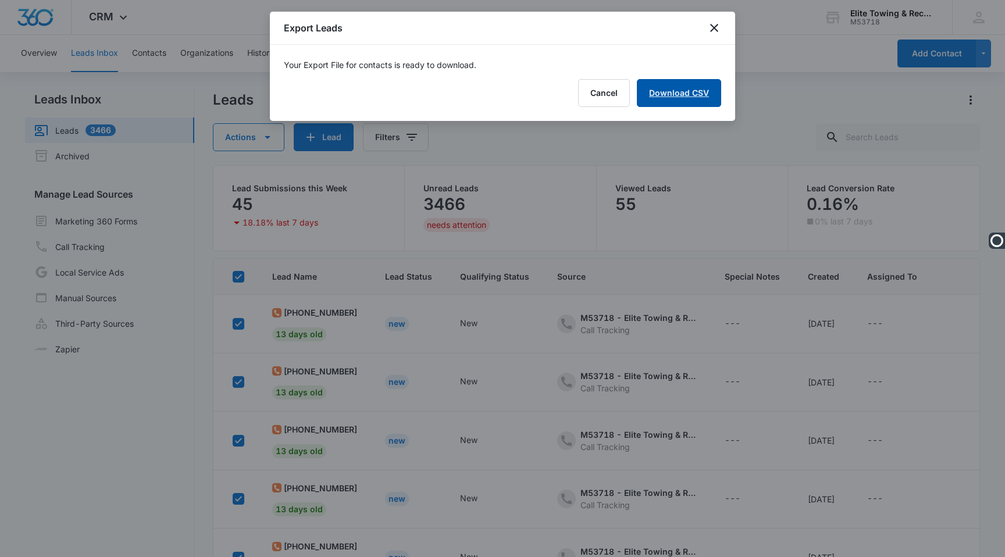
click at [690, 90] on link "Download CSV" at bounding box center [679, 93] width 84 height 28
click at [717, 88] on button "Finish" at bounding box center [697, 93] width 49 height 28
